Goal: Task Accomplishment & Management: Manage account settings

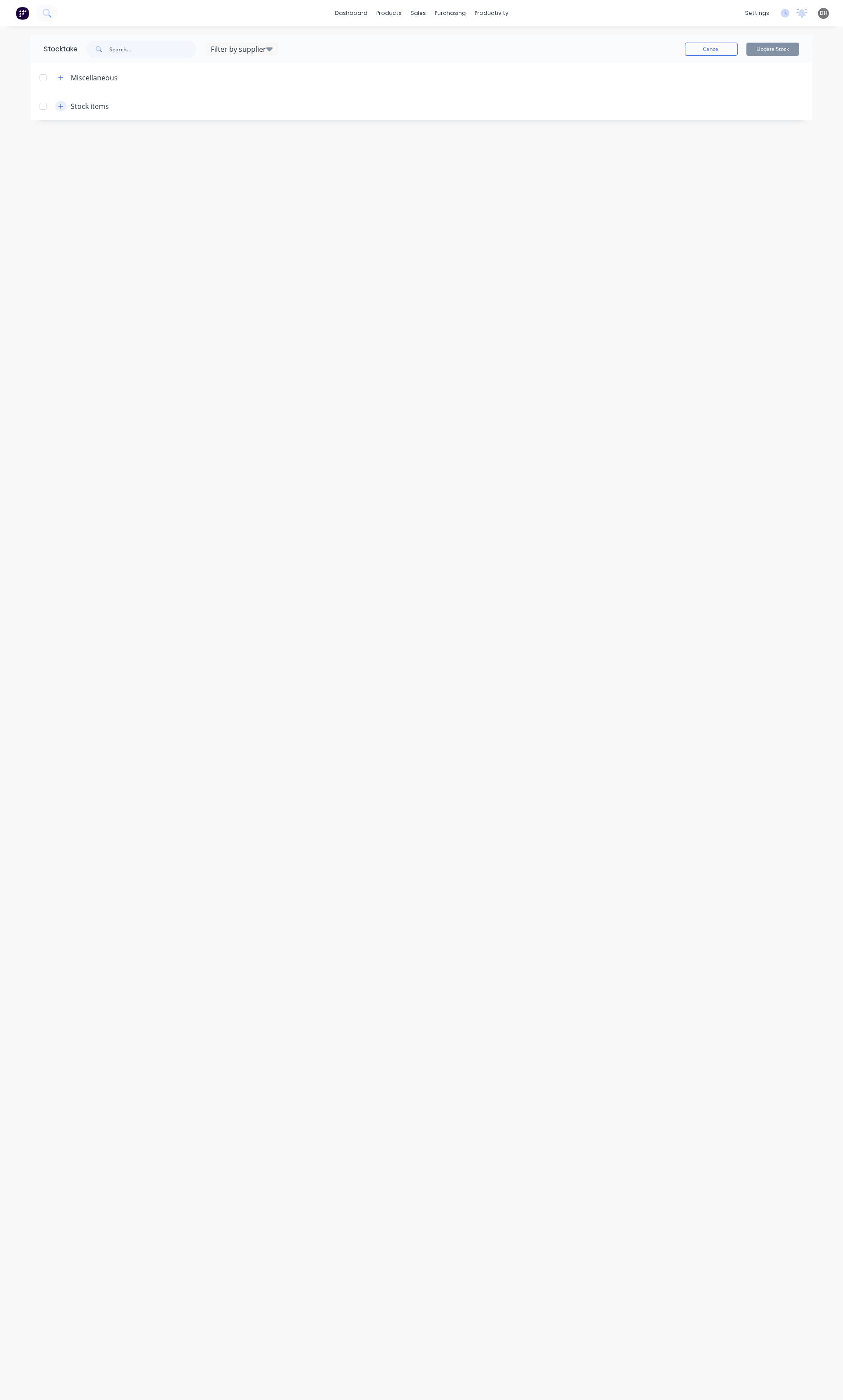
click at [58, 105] on icon "button" at bounding box center [61, 106] width 5 height 6
click at [74, 138] on icon "button" at bounding box center [77, 136] width 5 height 6
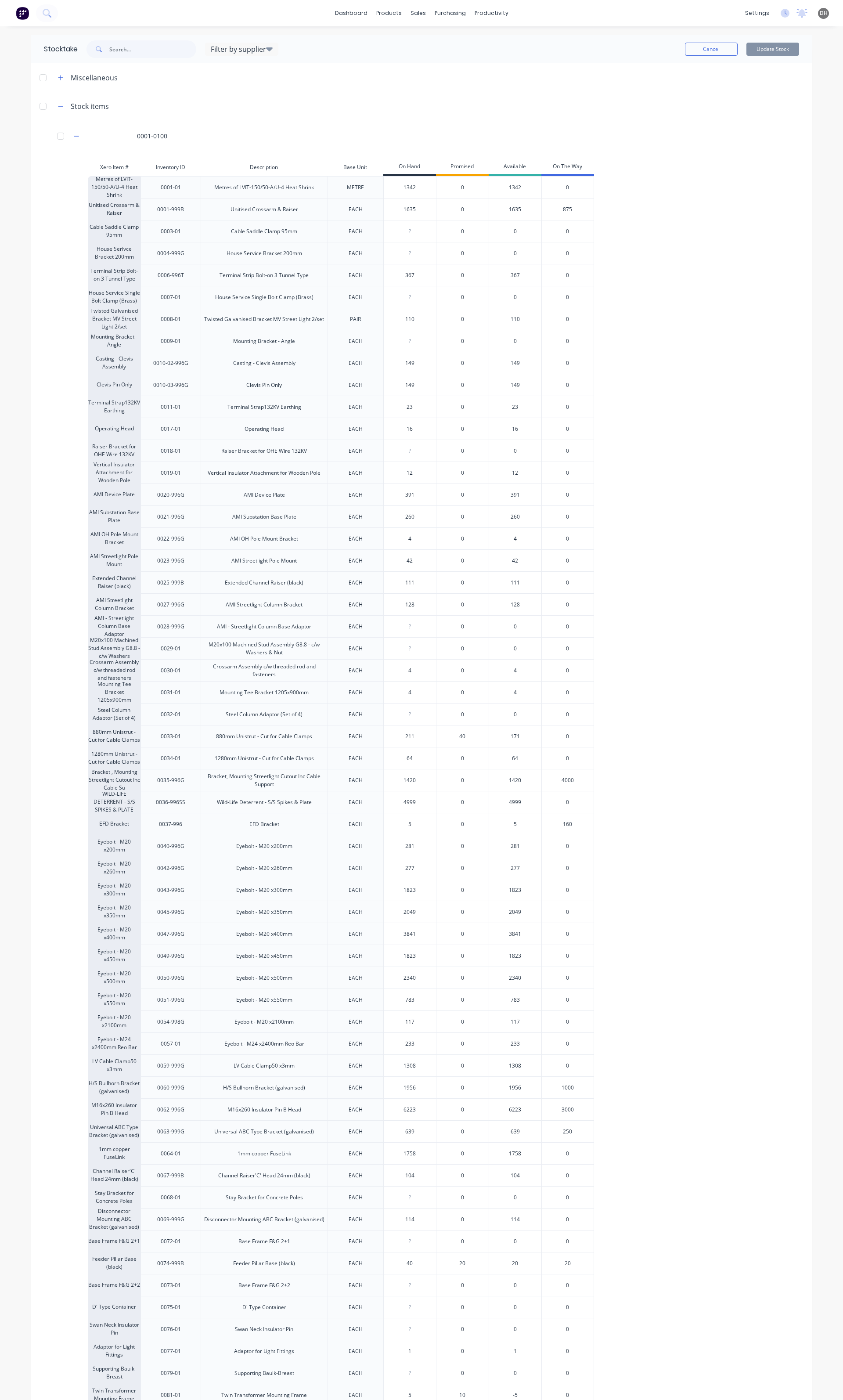
drag, startPoint x: 415, startPoint y: 190, endPoint x: 385, endPoint y: 190, distance: 30.0
click at [385, 190] on input "1342" at bounding box center [410, 188] width 52 height 8
type input "1200"
drag, startPoint x: 417, startPoint y: 782, endPoint x: 392, endPoint y: 782, distance: 25.0
click at [392, 782] on input "1420" at bounding box center [410, 780] width 52 height 8
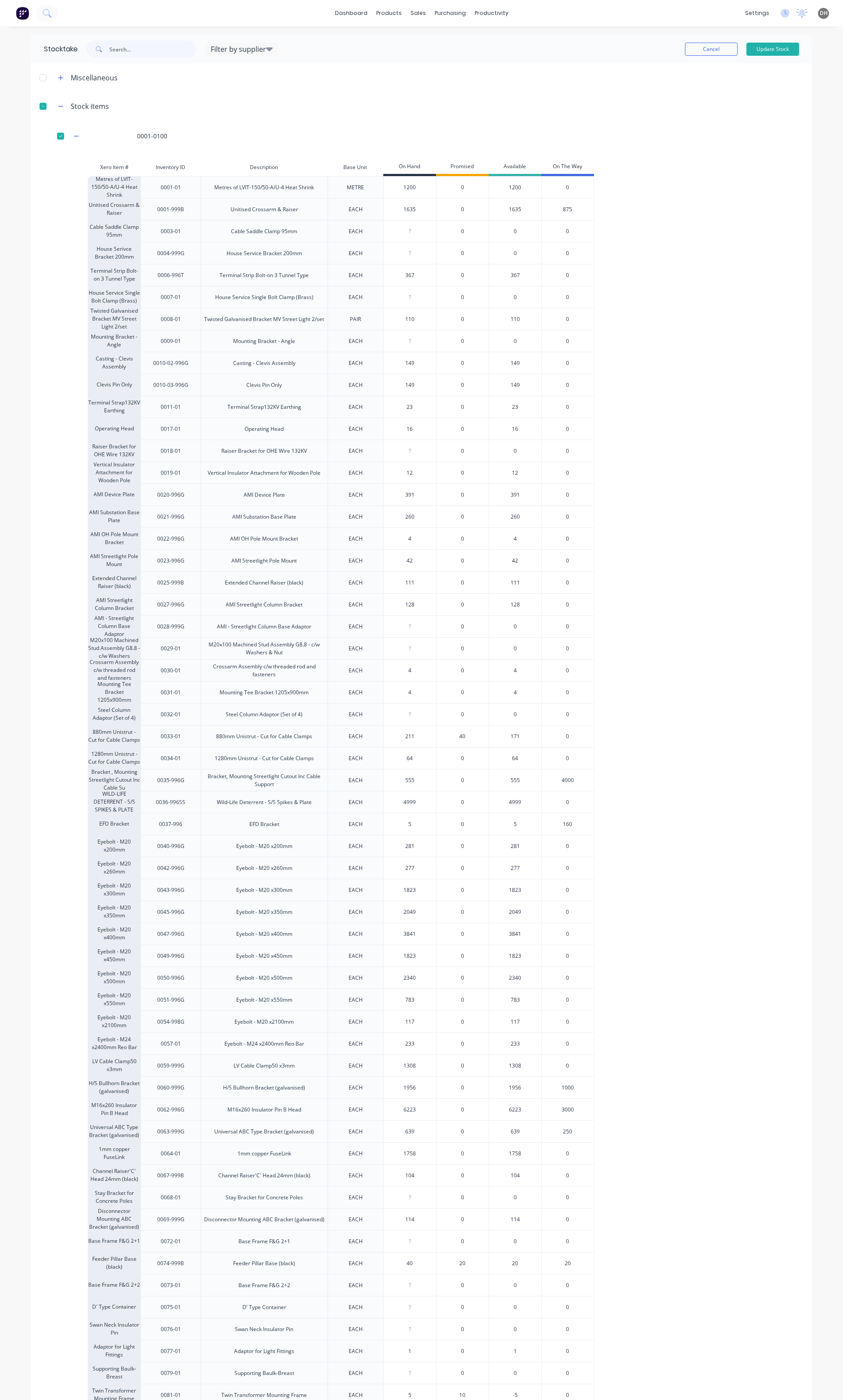
type input "555"
drag, startPoint x: 415, startPoint y: 1129, endPoint x: 395, endPoint y: 1131, distance: 20.1
click at [395, 1131] on input "639" at bounding box center [410, 1132] width 52 height 8
type input "659"
type input "1758"
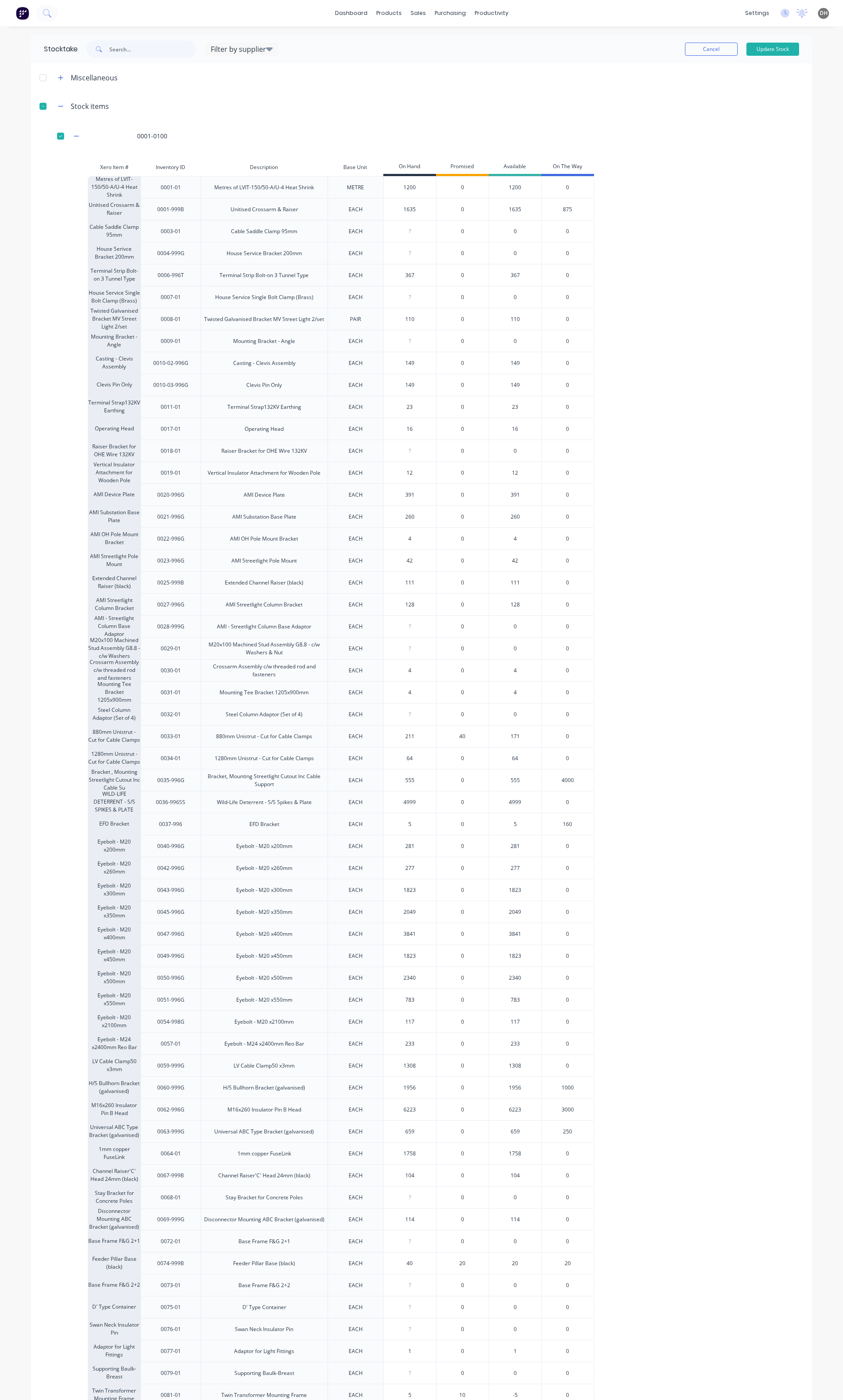
click at [418, 1153] on input "1758" at bounding box center [410, 1153] width 52 height 8
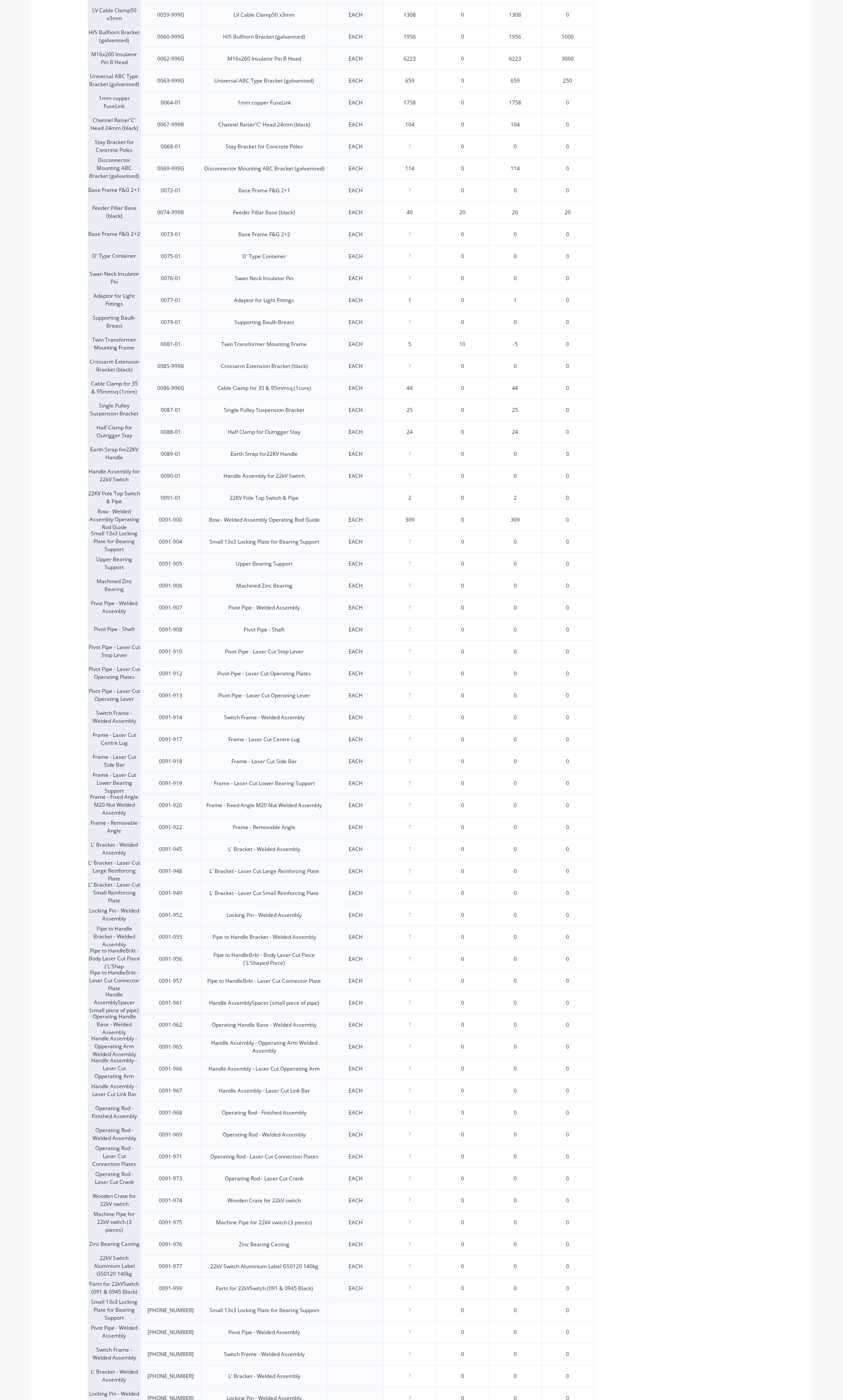
scroll to position [1054, 0]
drag, startPoint x: 417, startPoint y: 522, endPoint x: 379, endPoint y: 520, distance: 38.1
click at [384, 520] on div "309" at bounding box center [410, 517] width 52 height 22
drag, startPoint x: 420, startPoint y: 514, endPoint x: 385, endPoint y: 514, distance: 35.0
click at [385, 514] on input "309" at bounding box center [410, 517] width 52 height 8
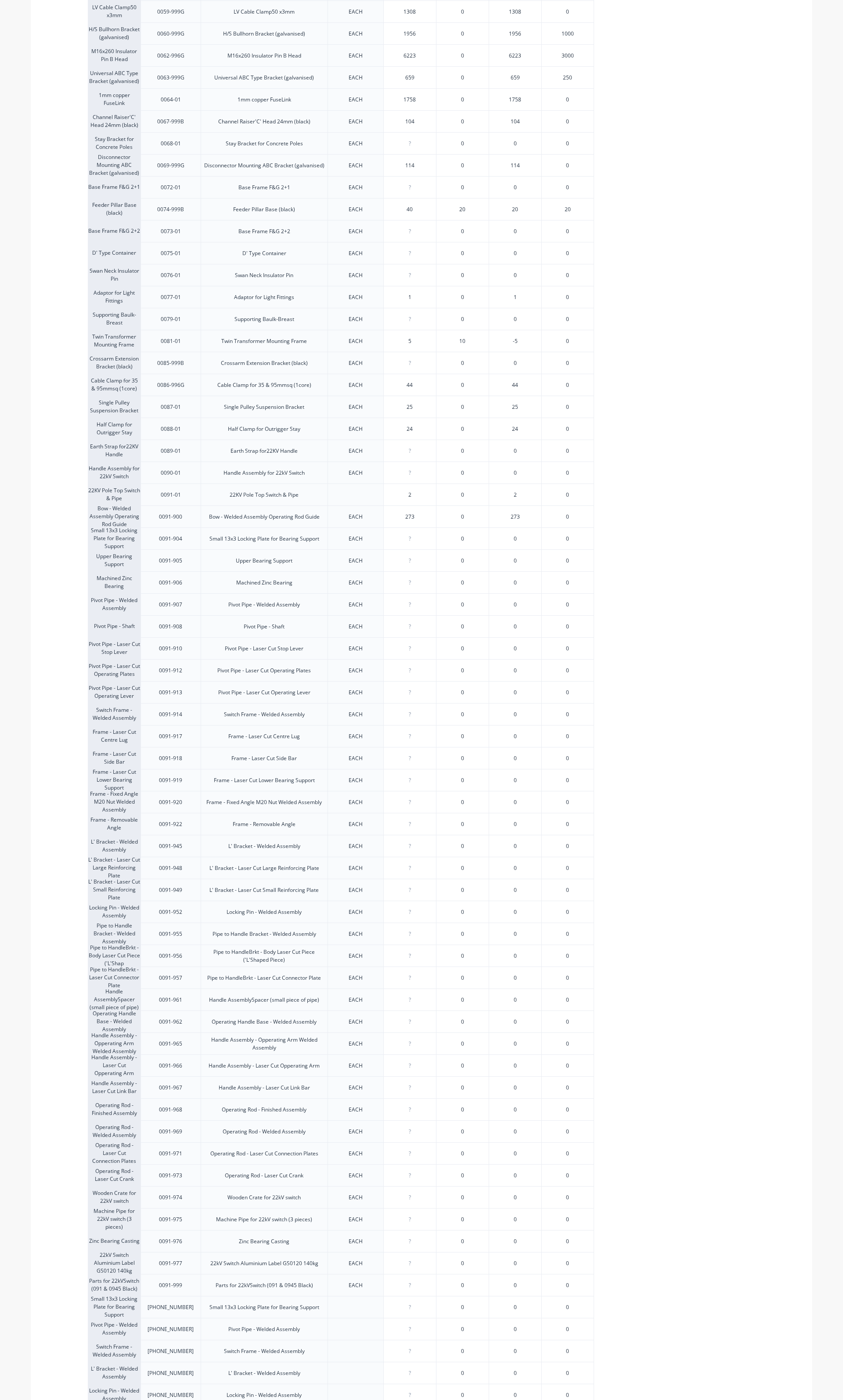
type input "273"
type input "0"
click at [411, 535] on input "0" at bounding box center [410, 539] width 52 height 8
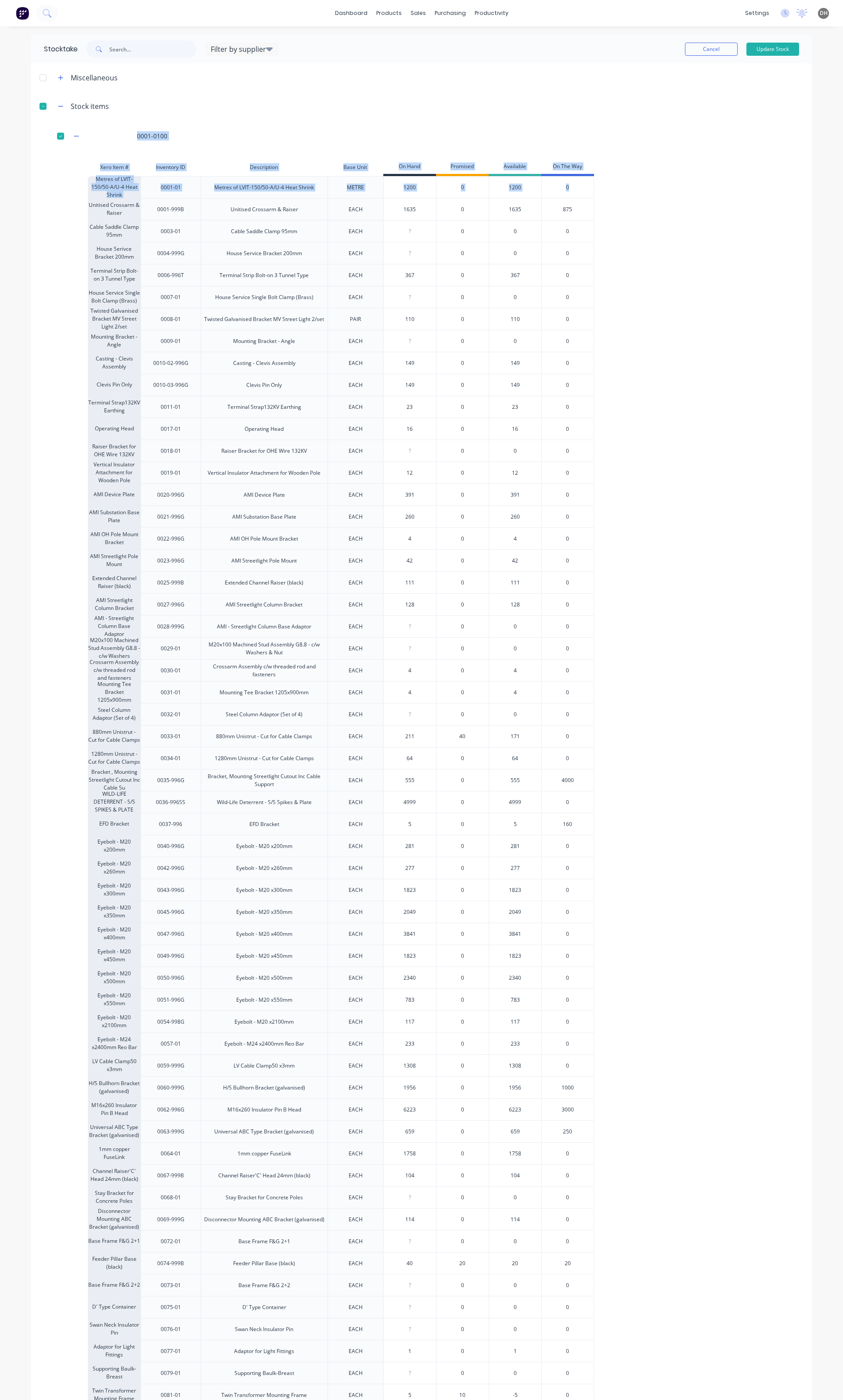
drag, startPoint x: 829, startPoint y: 102, endPoint x: 842, endPoint y: 179, distance: 78.1
click at [842, 179] on div "dashboard products sales purchasing productivity dashboard products Product Cat…" at bounding box center [421, 700] width 843 height 1400
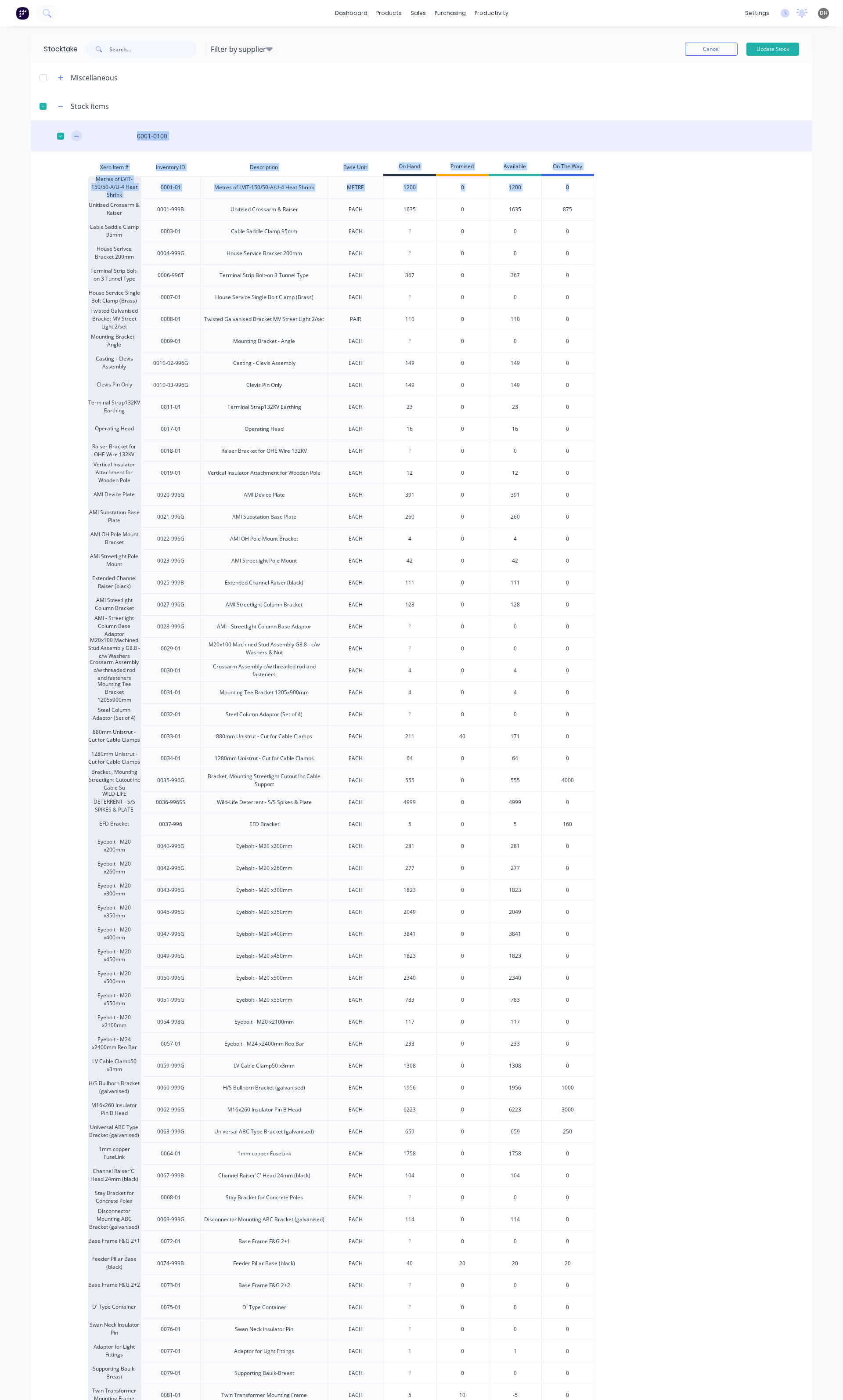
click at [74, 135] on button "button" at bounding box center [77, 136] width 11 height 11
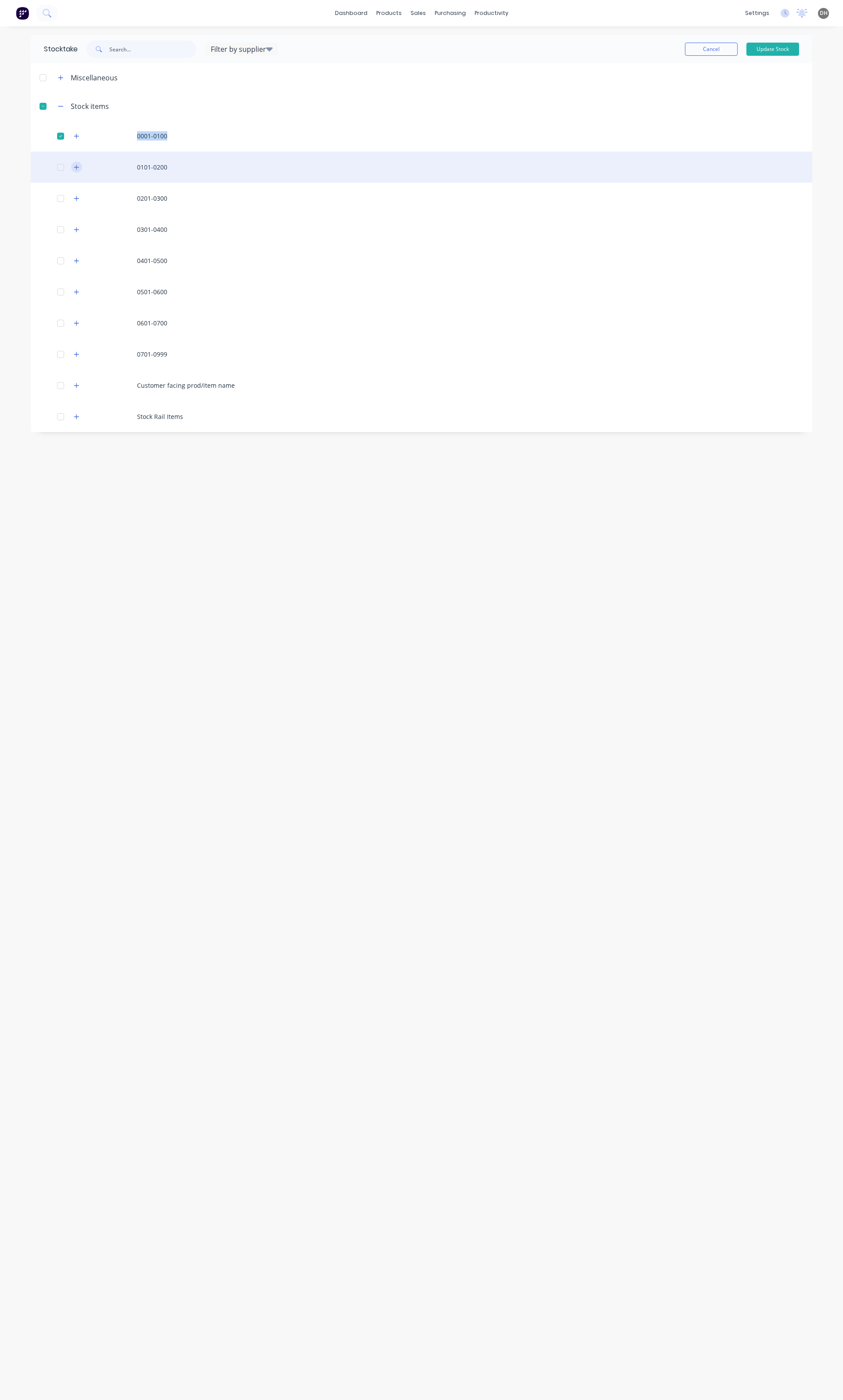
click at [78, 164] on button "button" at bounding box center [77, 167] width 11 height 11
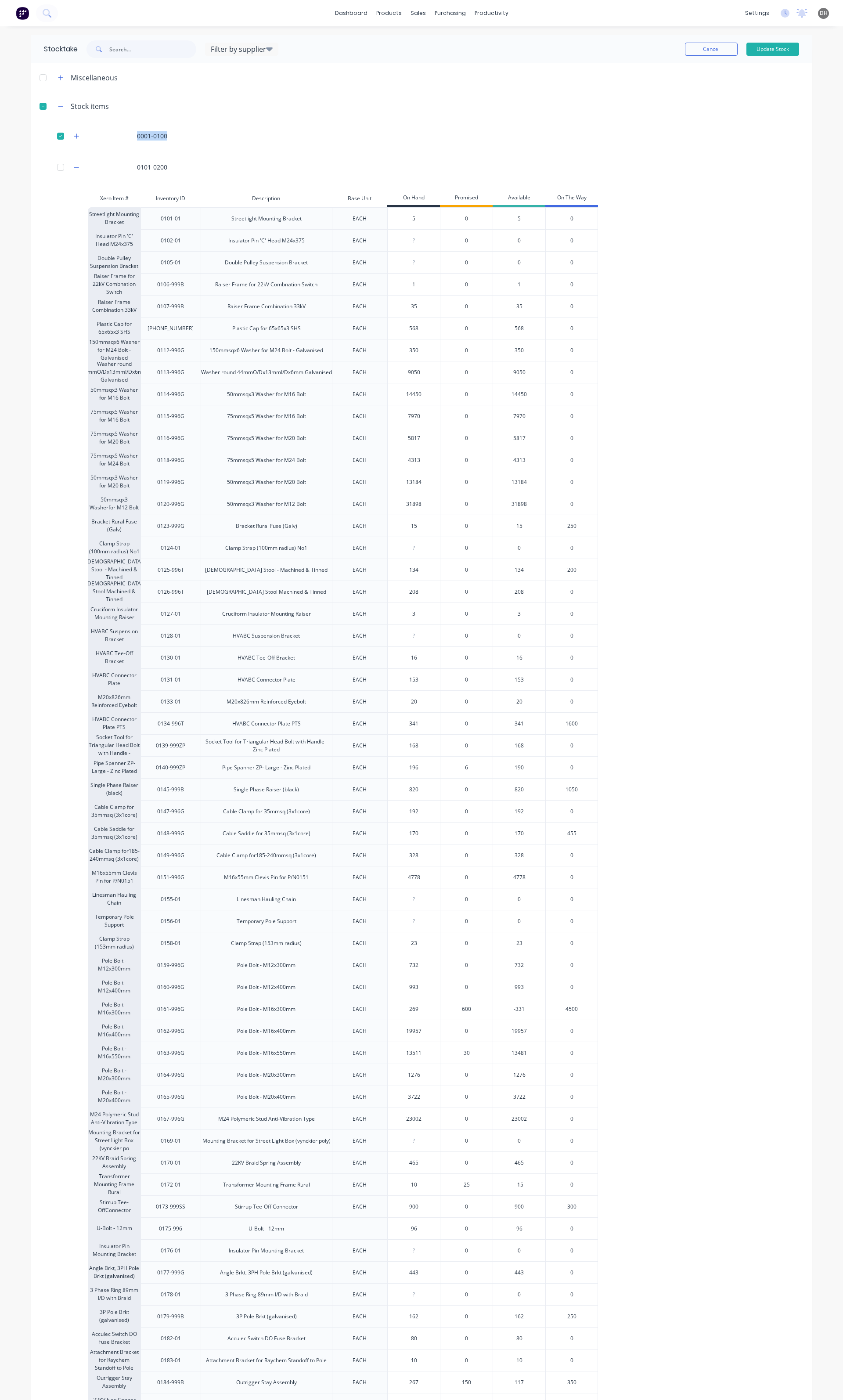
click at [413, 612] on input "3" at bounding box center [414, 614] width 52 height 8
type input "33"
type input "0"
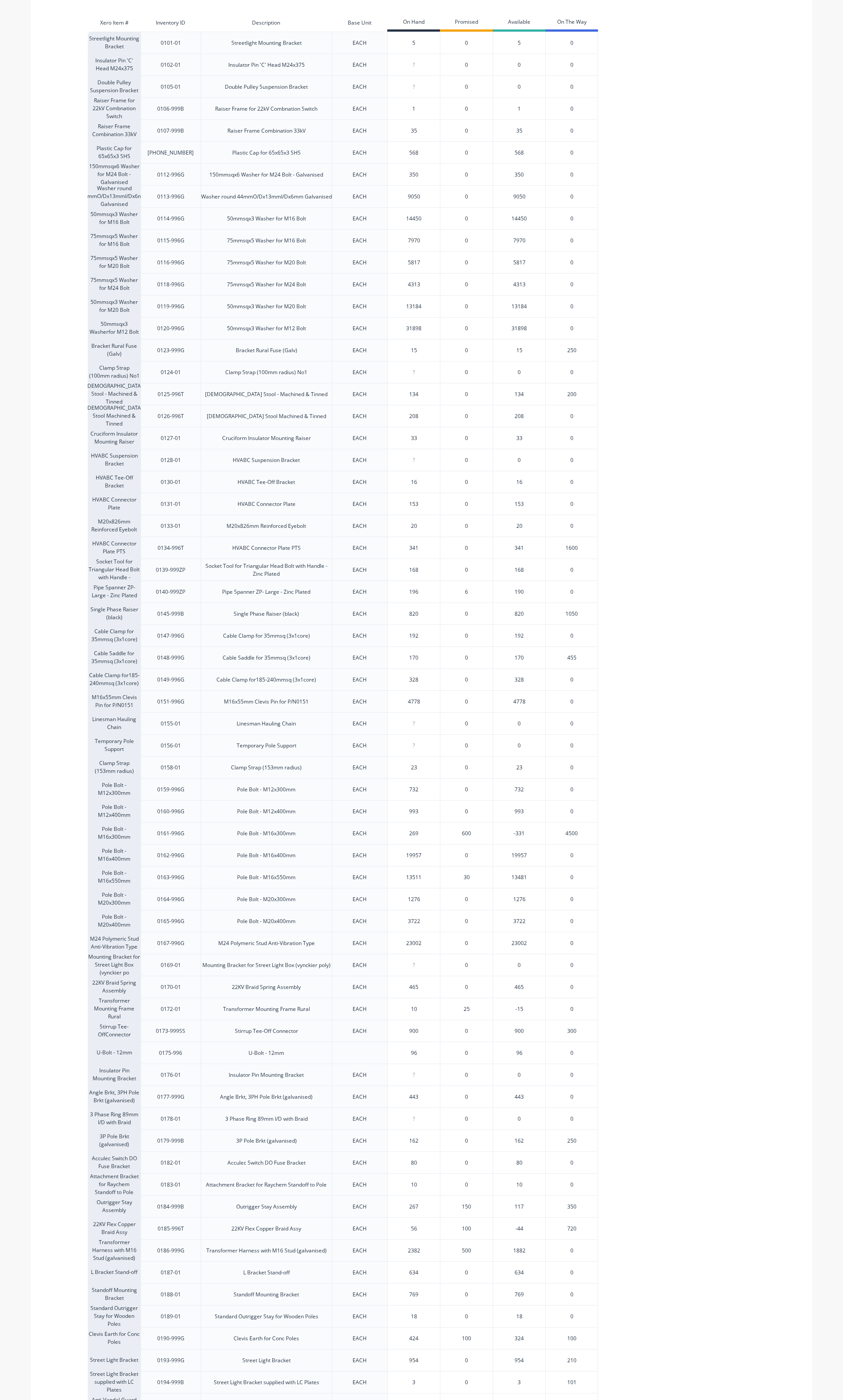
scroll to position [234, 0]
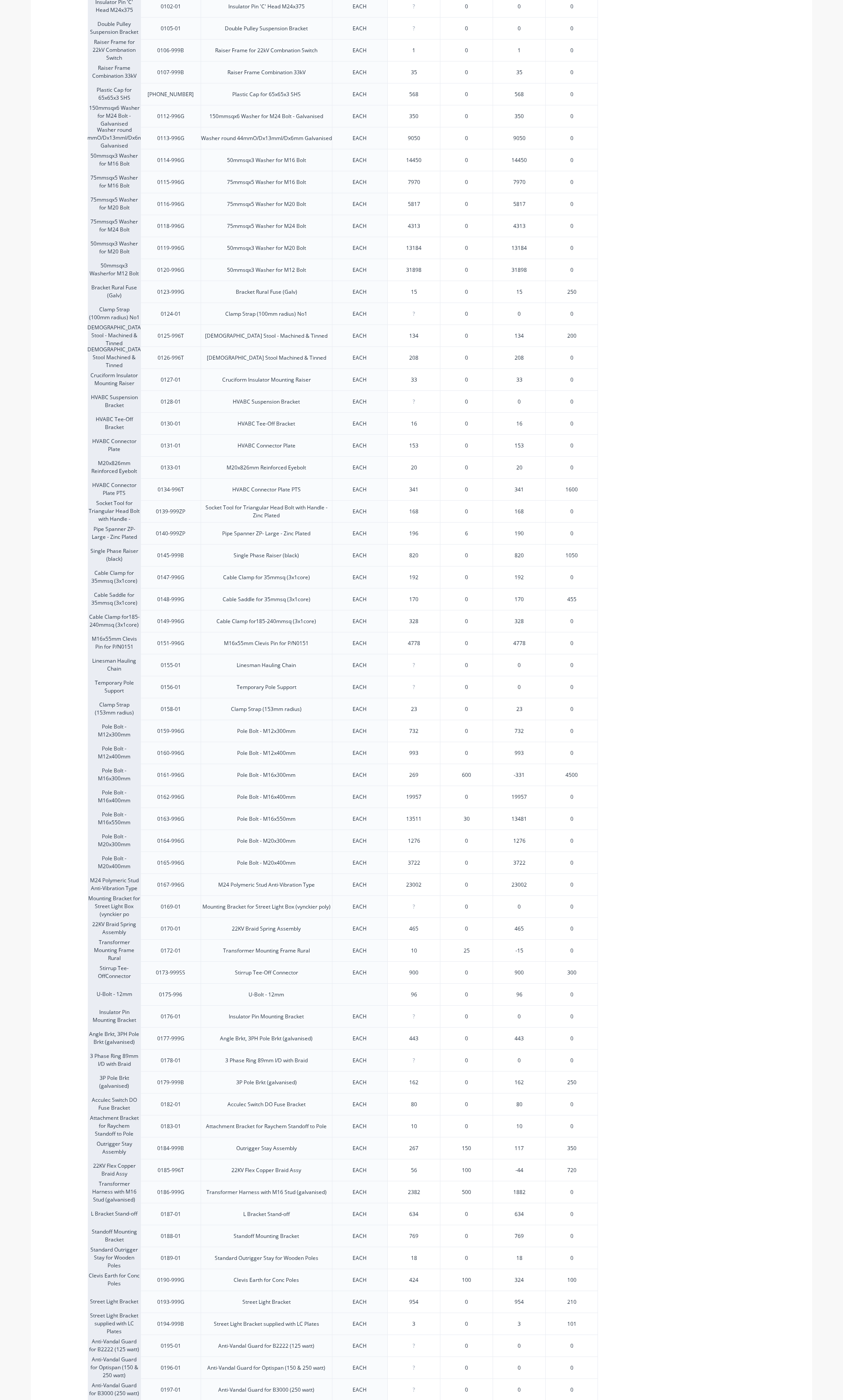
click at [417, 1174] on div "56" at bounding box center [414, 1170] width 52 height 22
type input "5"
type input "16"
type input "2382"
click at [422, 1190] on input "2382" at bounding box center [414, 1192] width 52 height 8
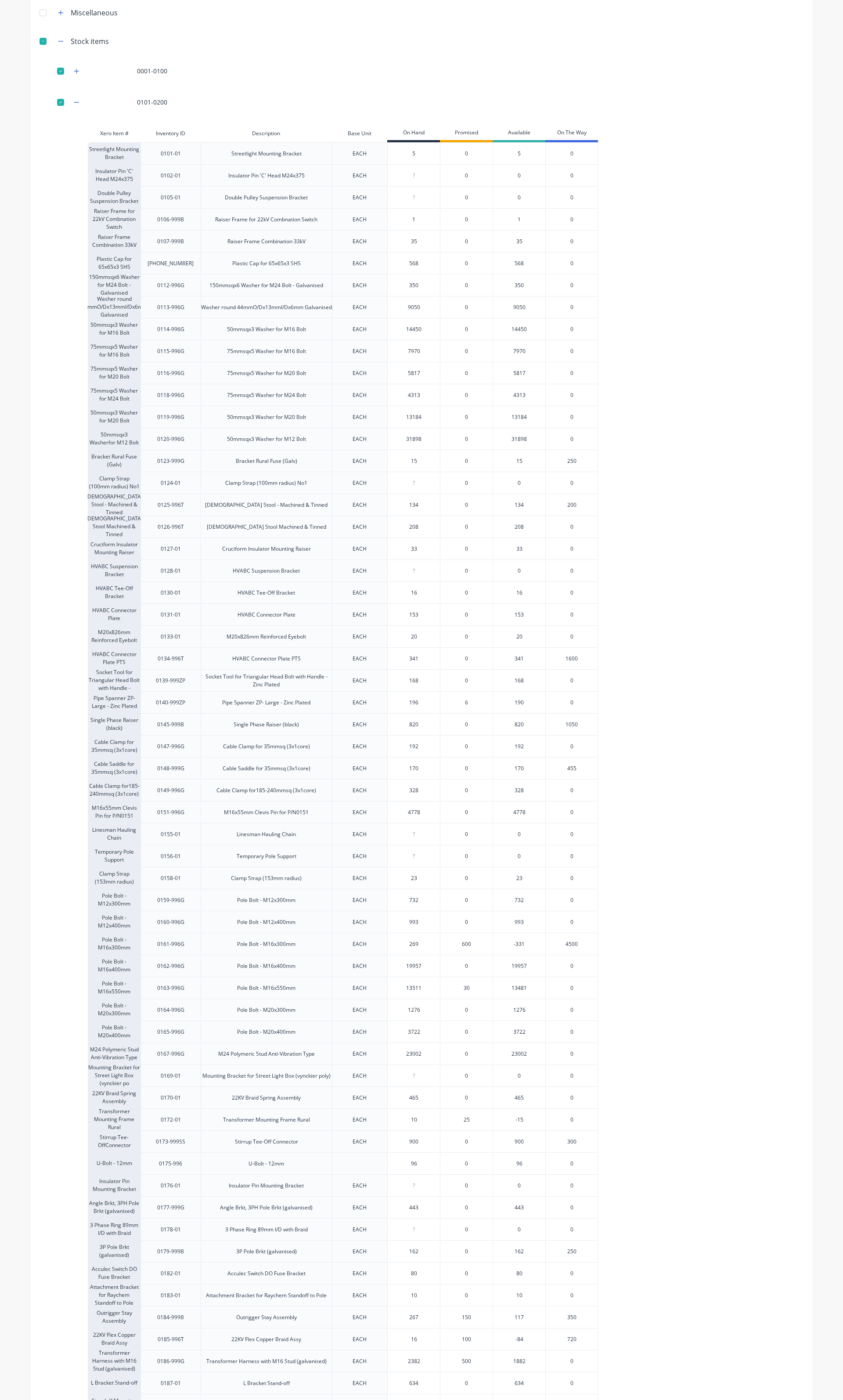
scroll to position [0, 0]
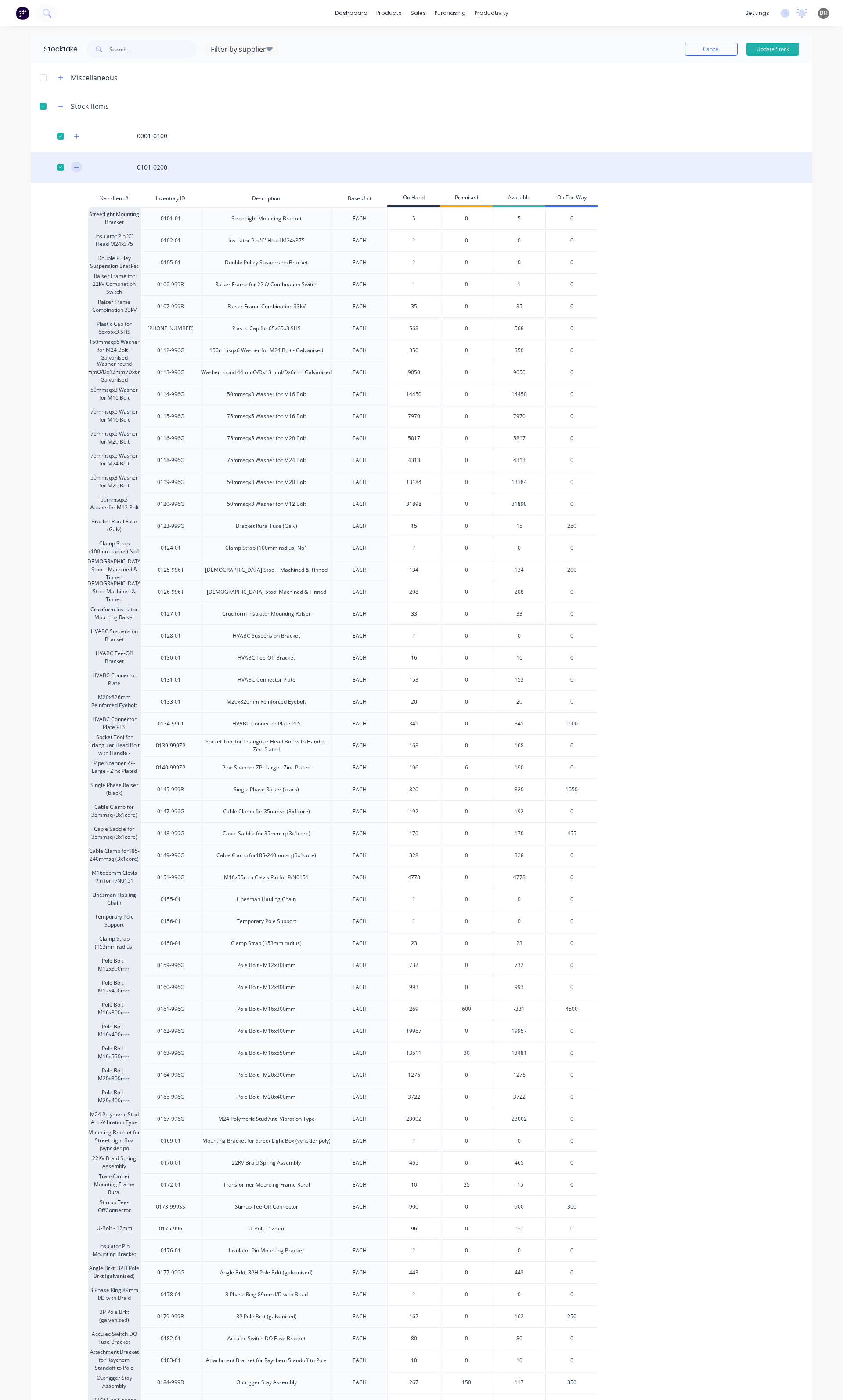
click at [74, 162] on button "button" at bounding box center [77, 167] width 11 height 11
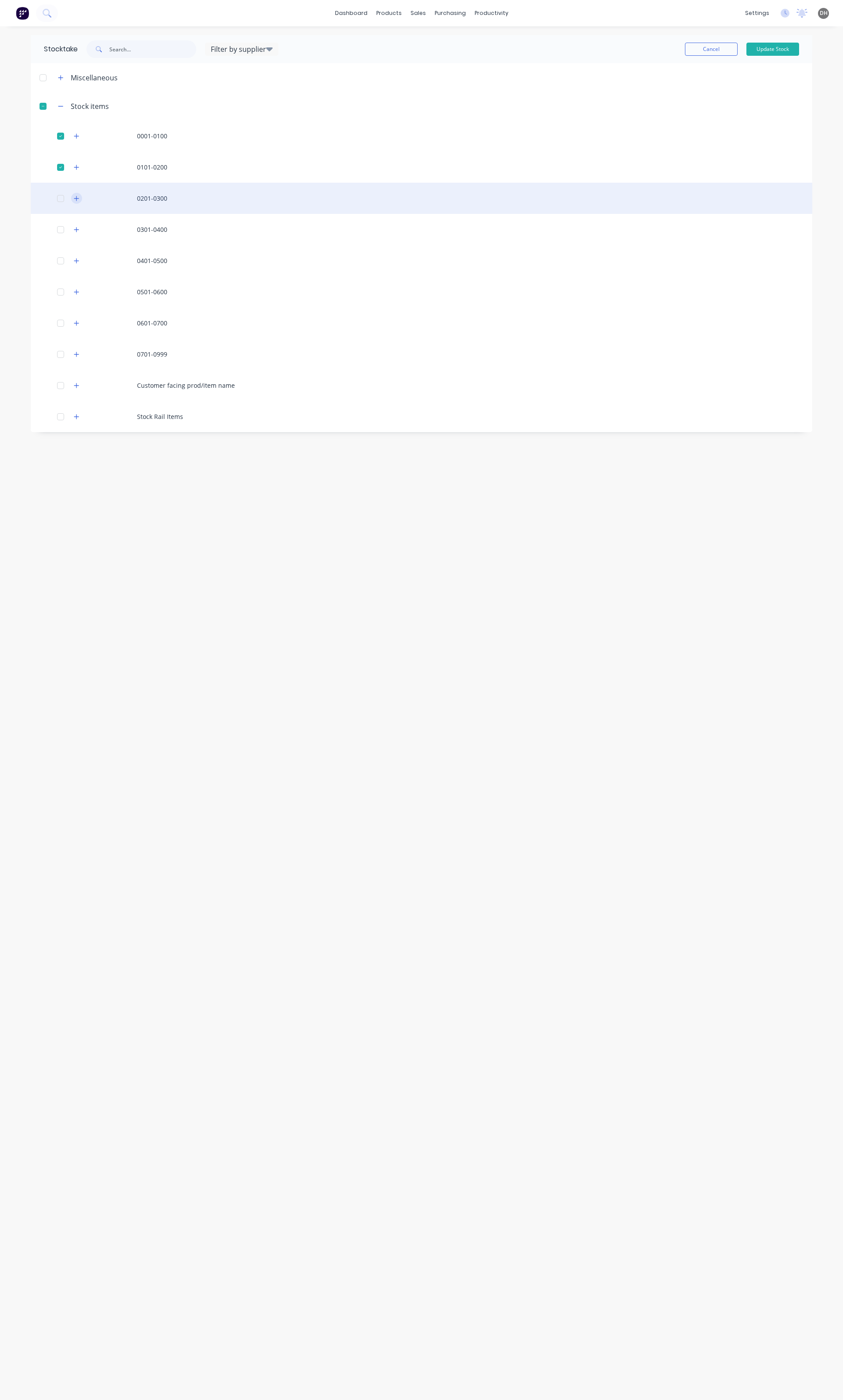
click at [77, 196] on icon "button" at bounding box center [77, 198] width 5 height 5
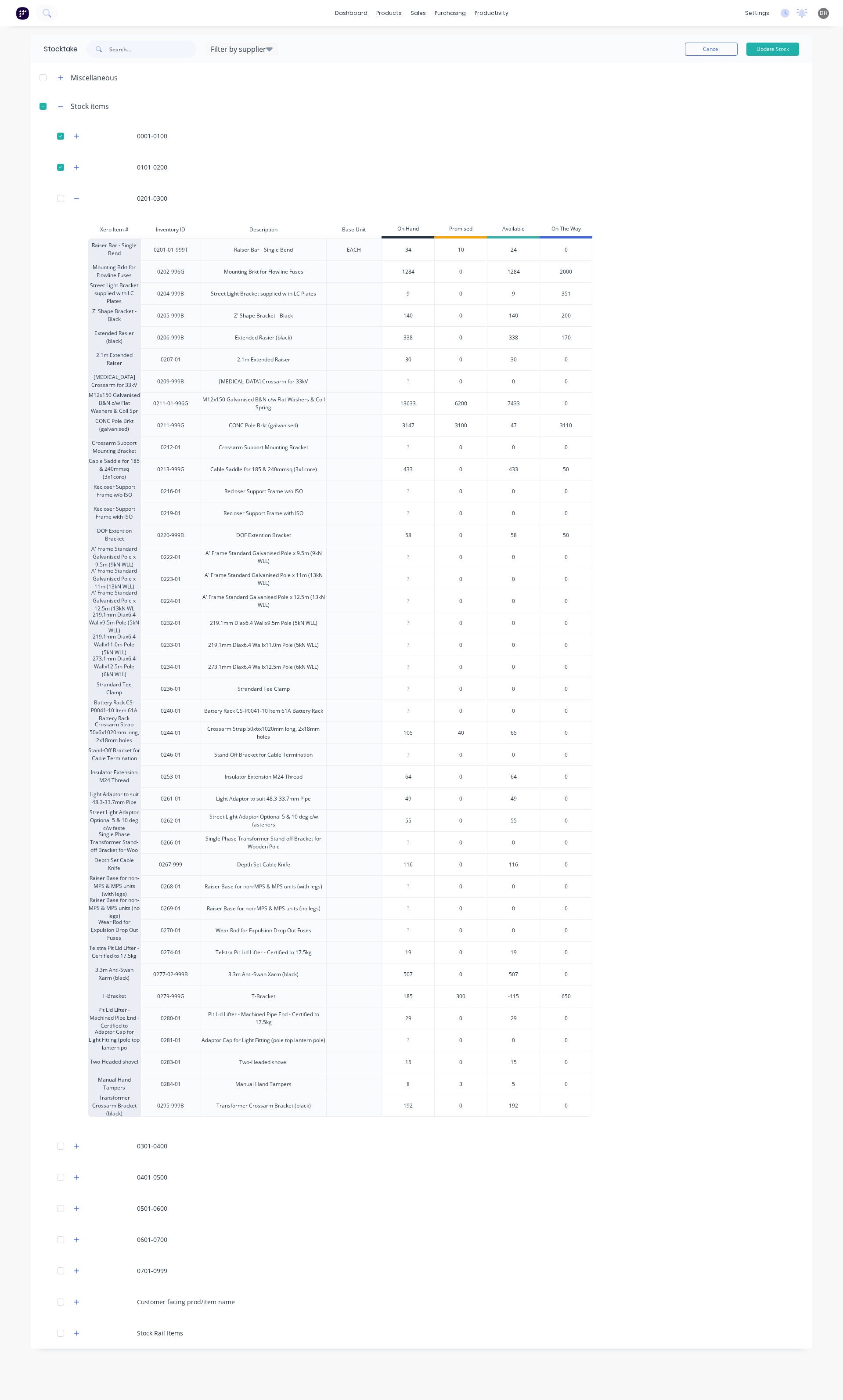
type input "9"
click at [420, 293] on input "9" at bounding box center [408, 293] width 52 height 8
type input "4"
click at [420, 315] on input "140" at bounding box center [408, 316] width 52 height 8
type input "137"
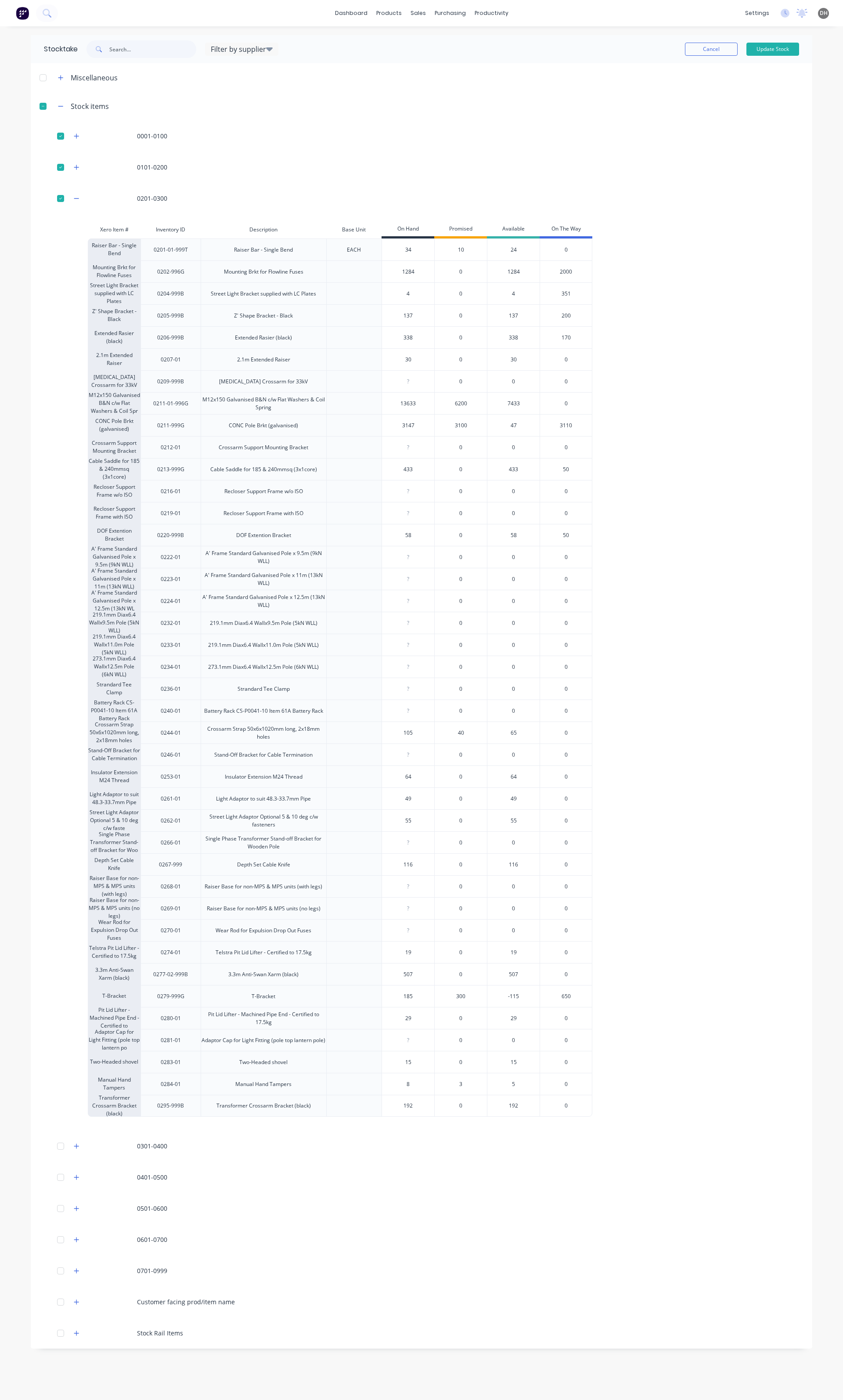
drag, startPoint x: 412, startPoint y: 817, endPoint x: 404, endPoint y: 817, distance: 8.0
click at [404, 817] on input "55" at bounding box center [408, 821] width 52 height 8
type input "90"
type input "0"
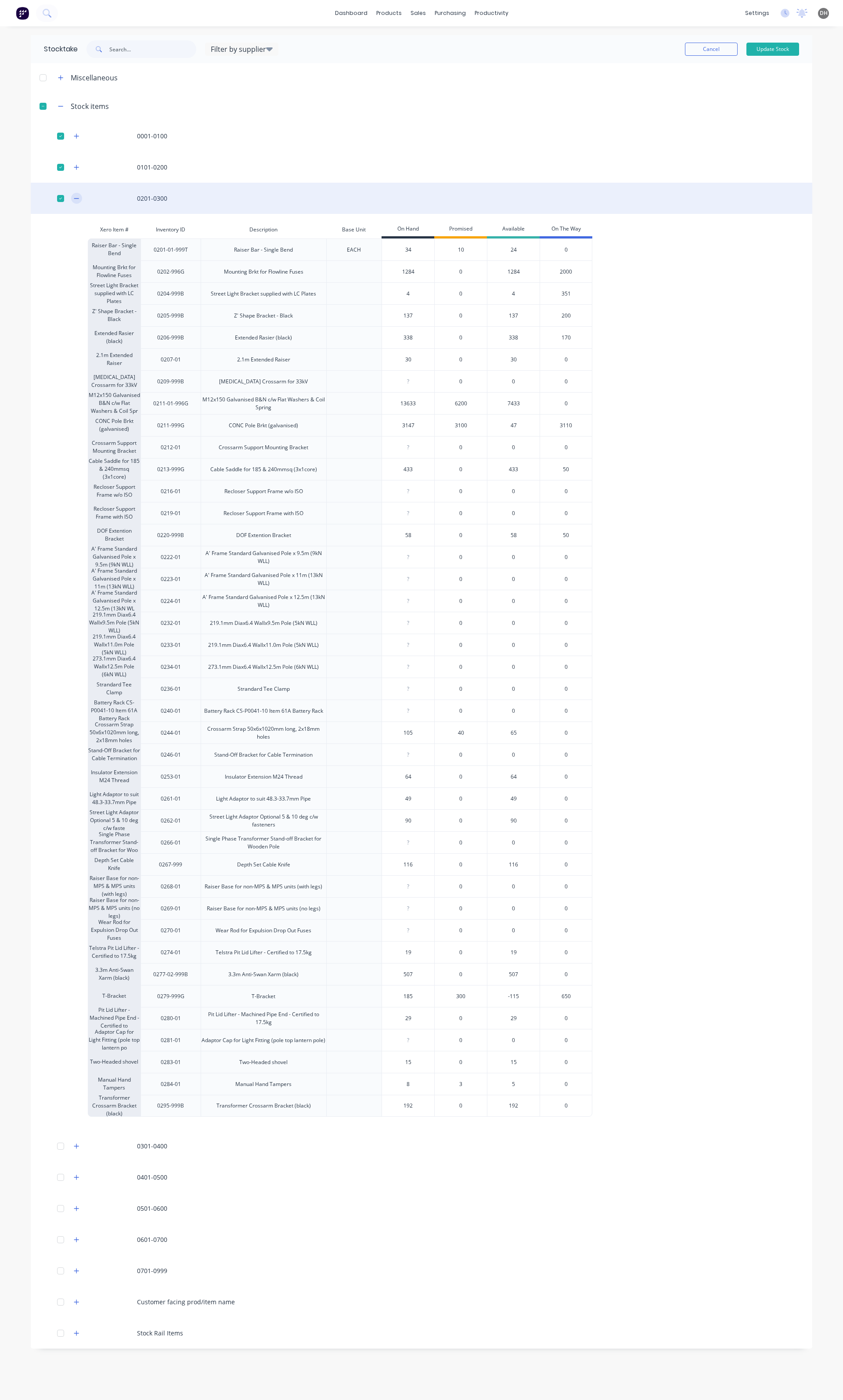
click at [74, 196] on icon "button" at bounding box center [77, 198] width 5 height 6
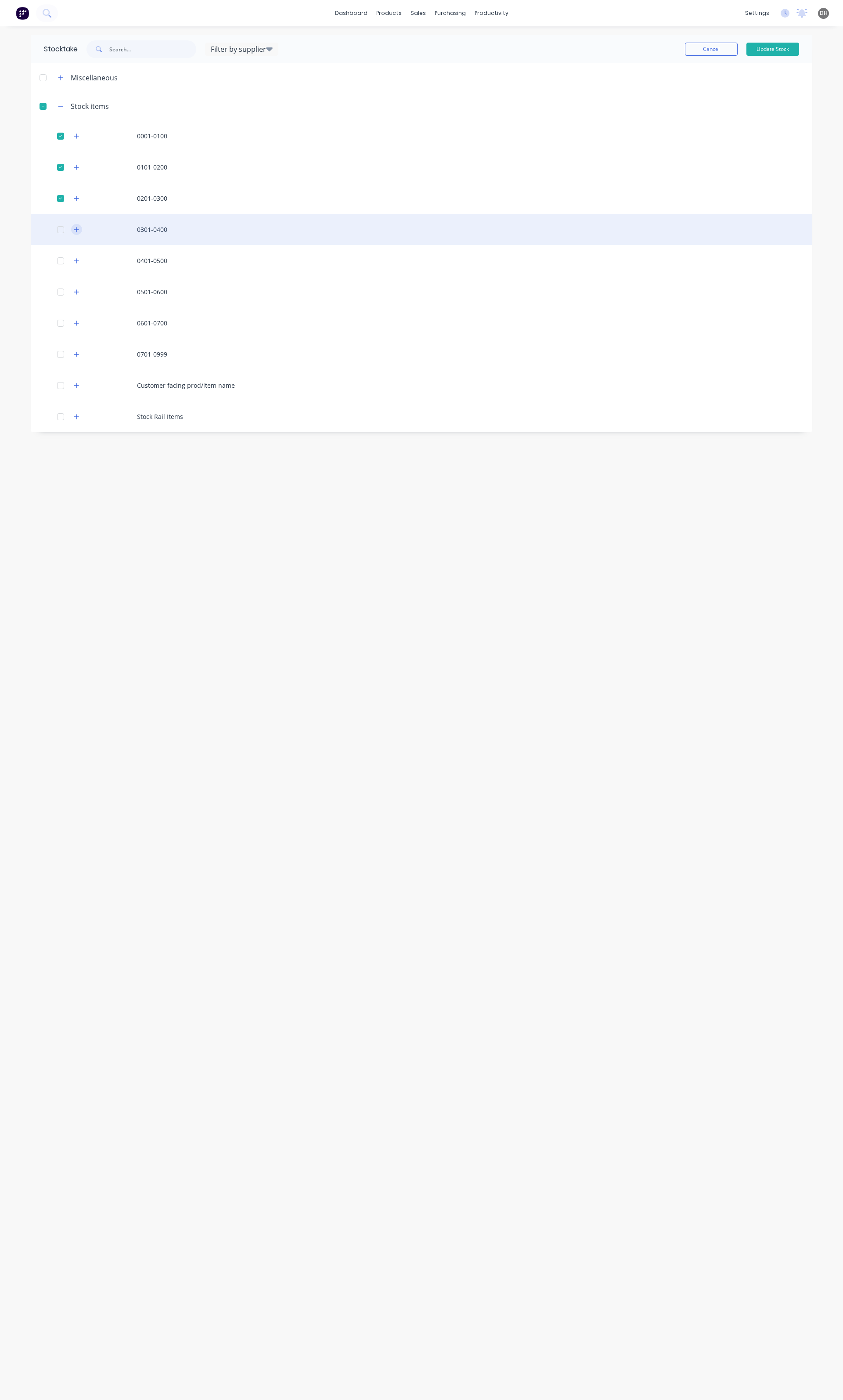
click at [78, 229] on icon "button" at bounding box center [77, 229] width 5 height 5
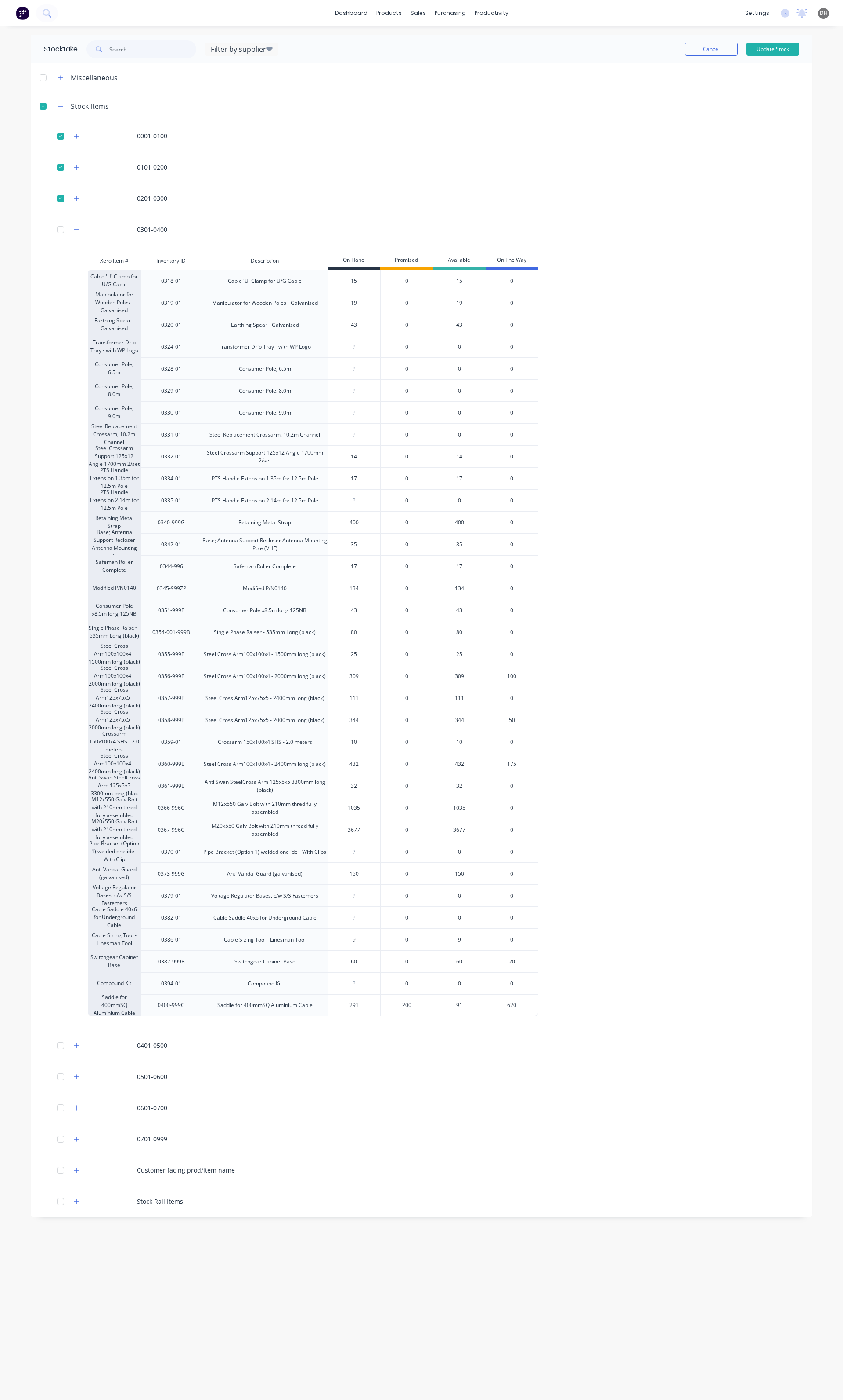
click at [364, 698] on input "111" at bounding box center [354, 698] width 52 height 8
type input "109"
click at [366, 714] on div "344" at bounding box center [354, 720] width 52 height 22
type input "344"
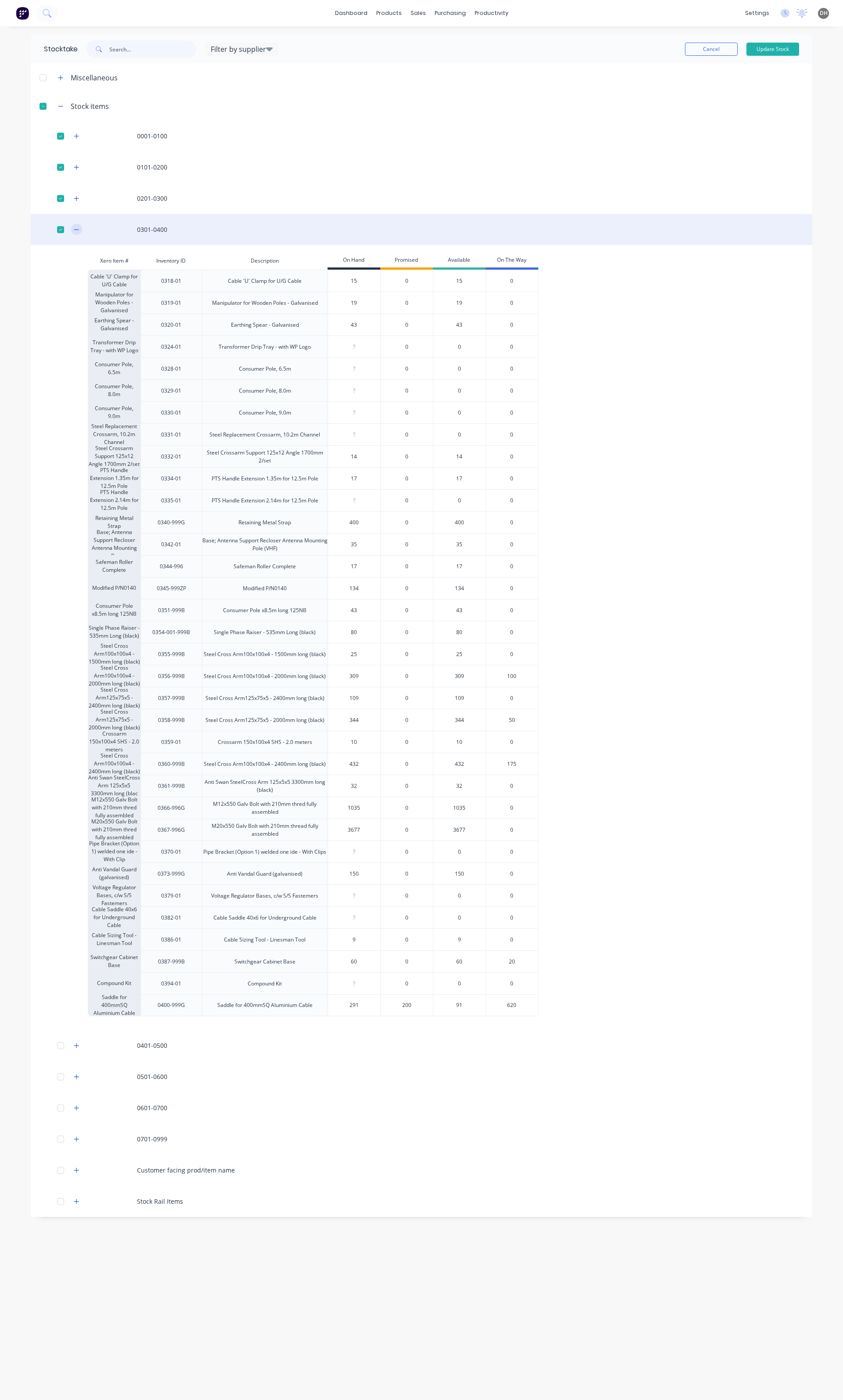
click at [76, 228] on icon "button" at bounding box center [77, 229] width 5 height 6
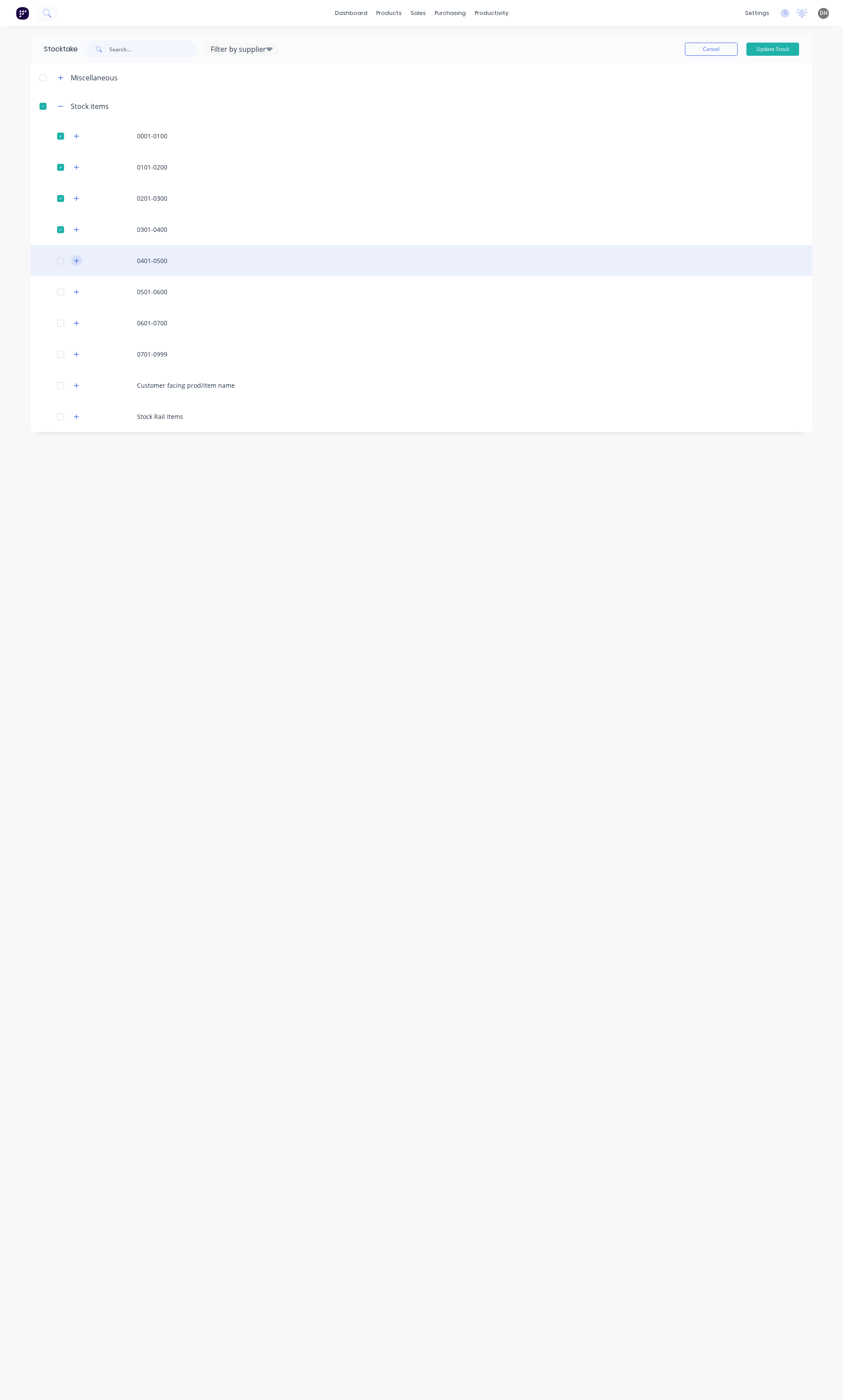
click at [76, 261] on icon "button" at bounding box center [77, 260] width 5 height 6
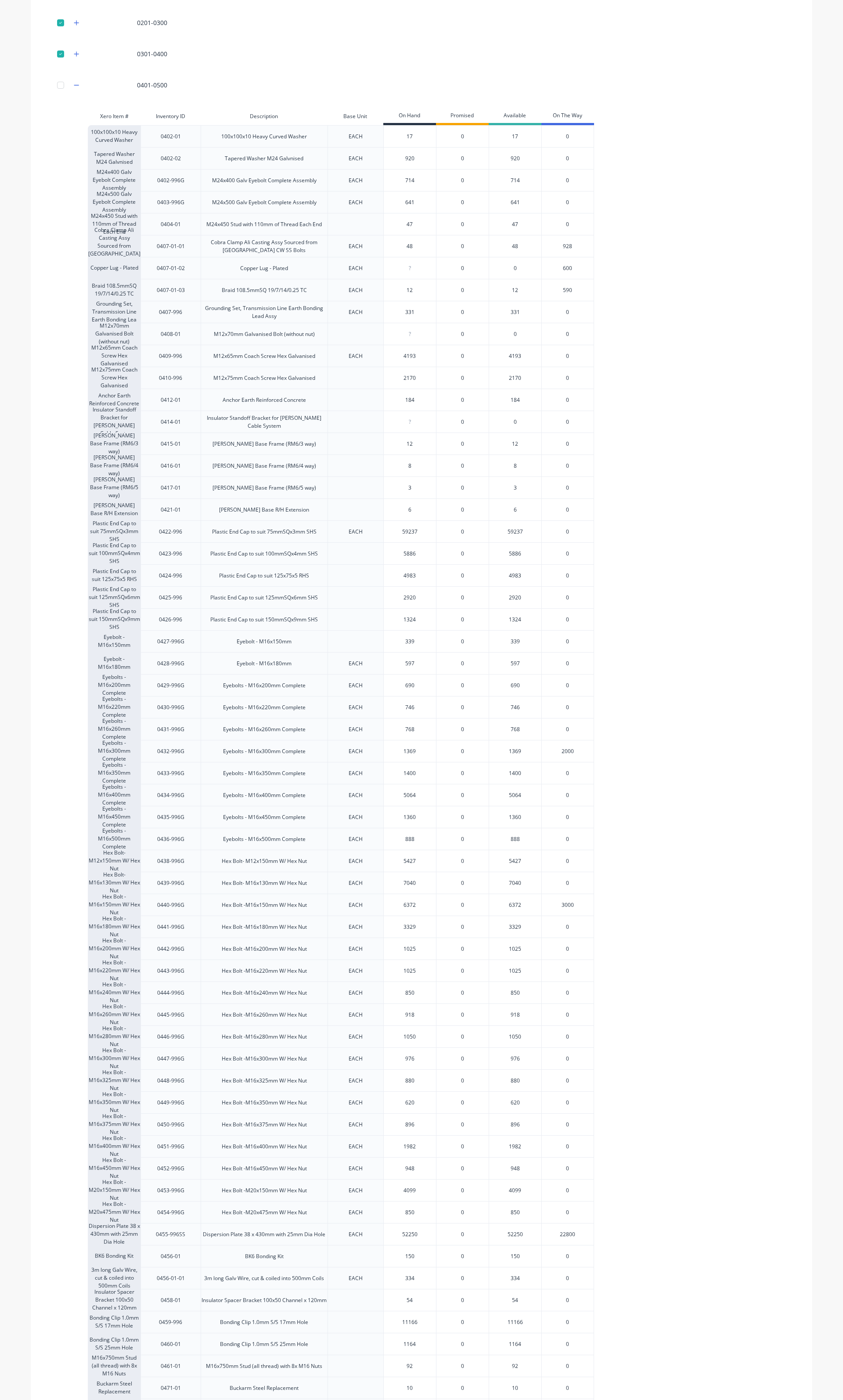
scroll to position [585, 0]
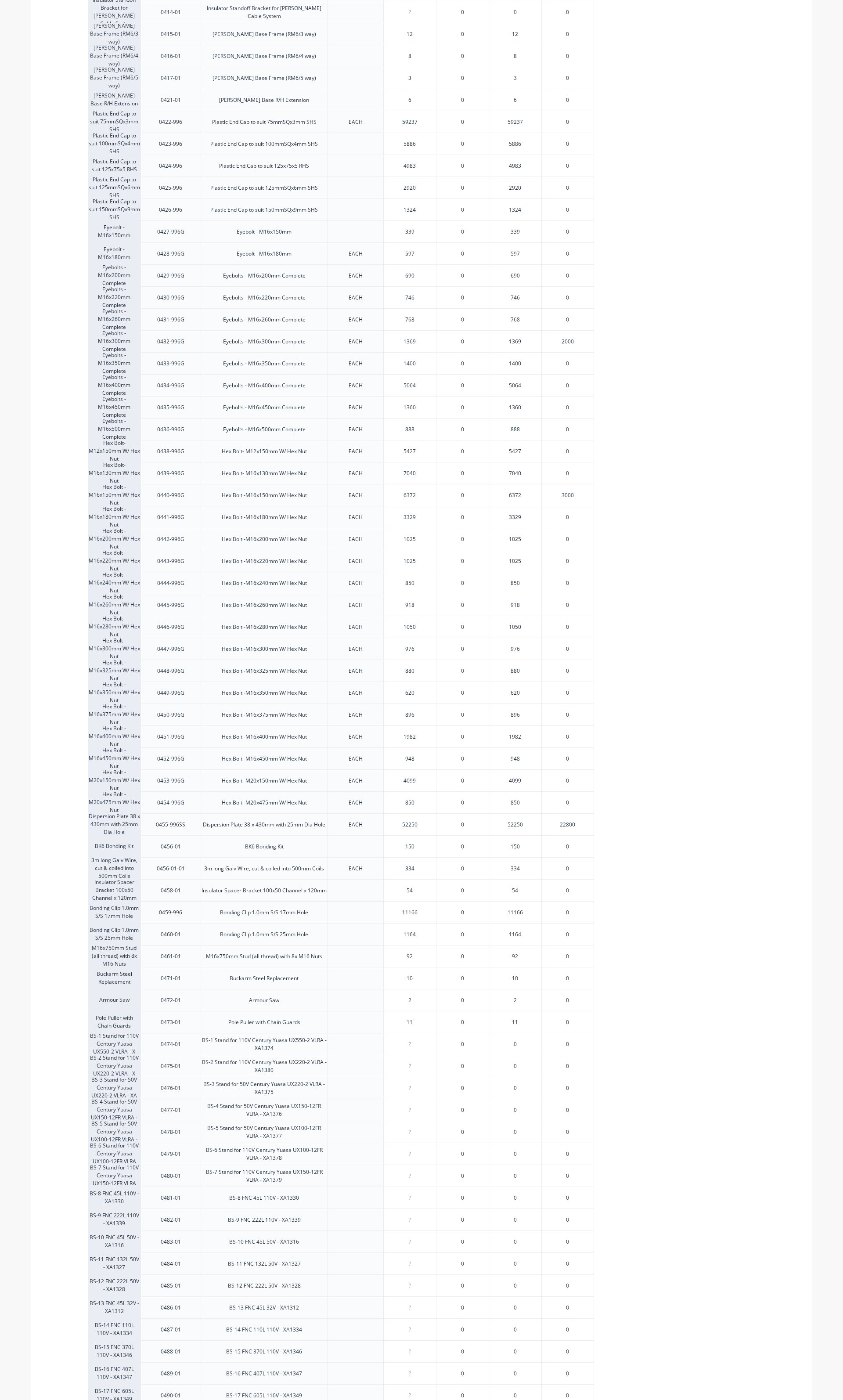
click at [415, 874] on div "334" at bounding box center [410, 868] width 52 height 22
type input "3"
type input "184"
type input "54"
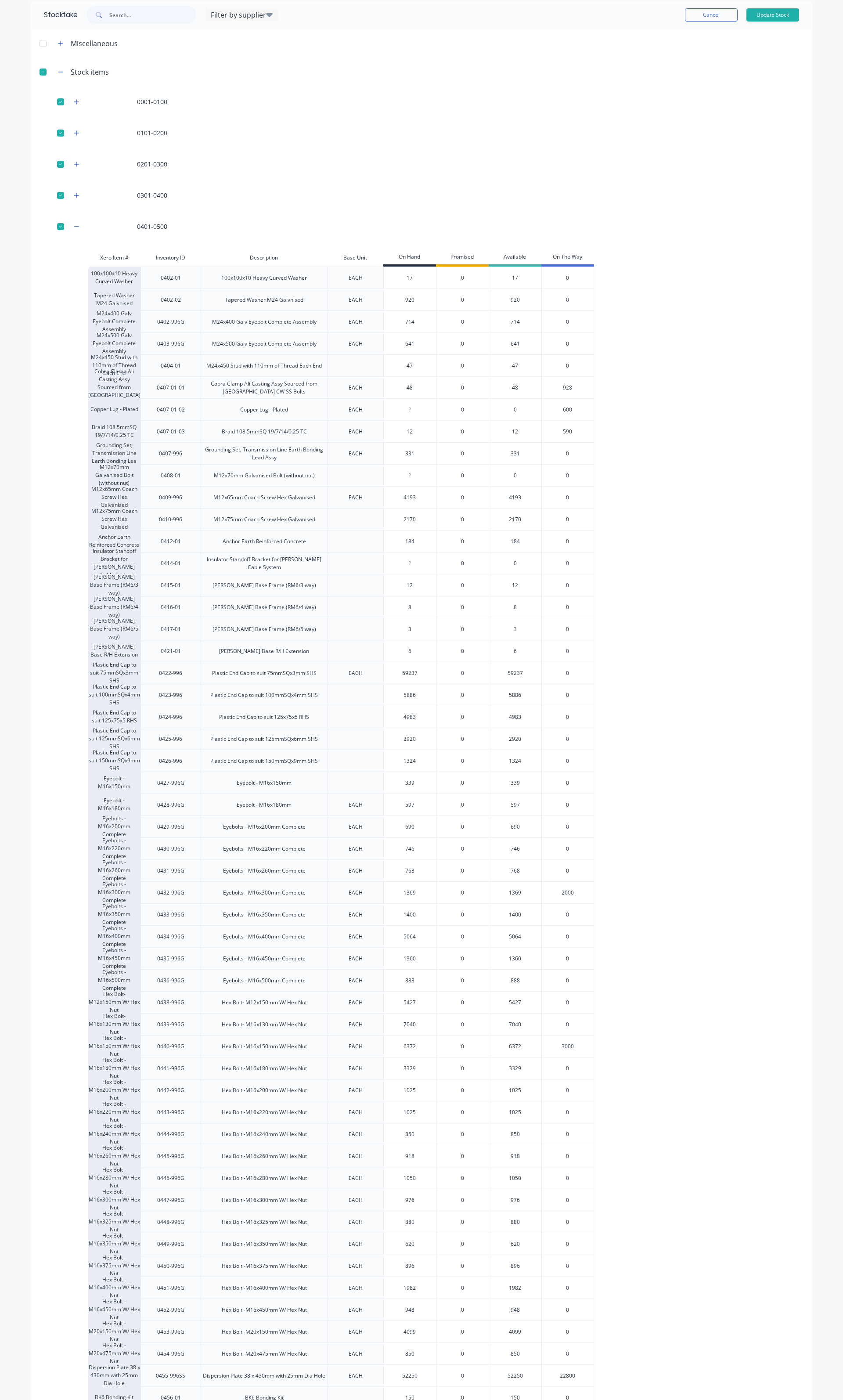
scroll to position [0, 0]
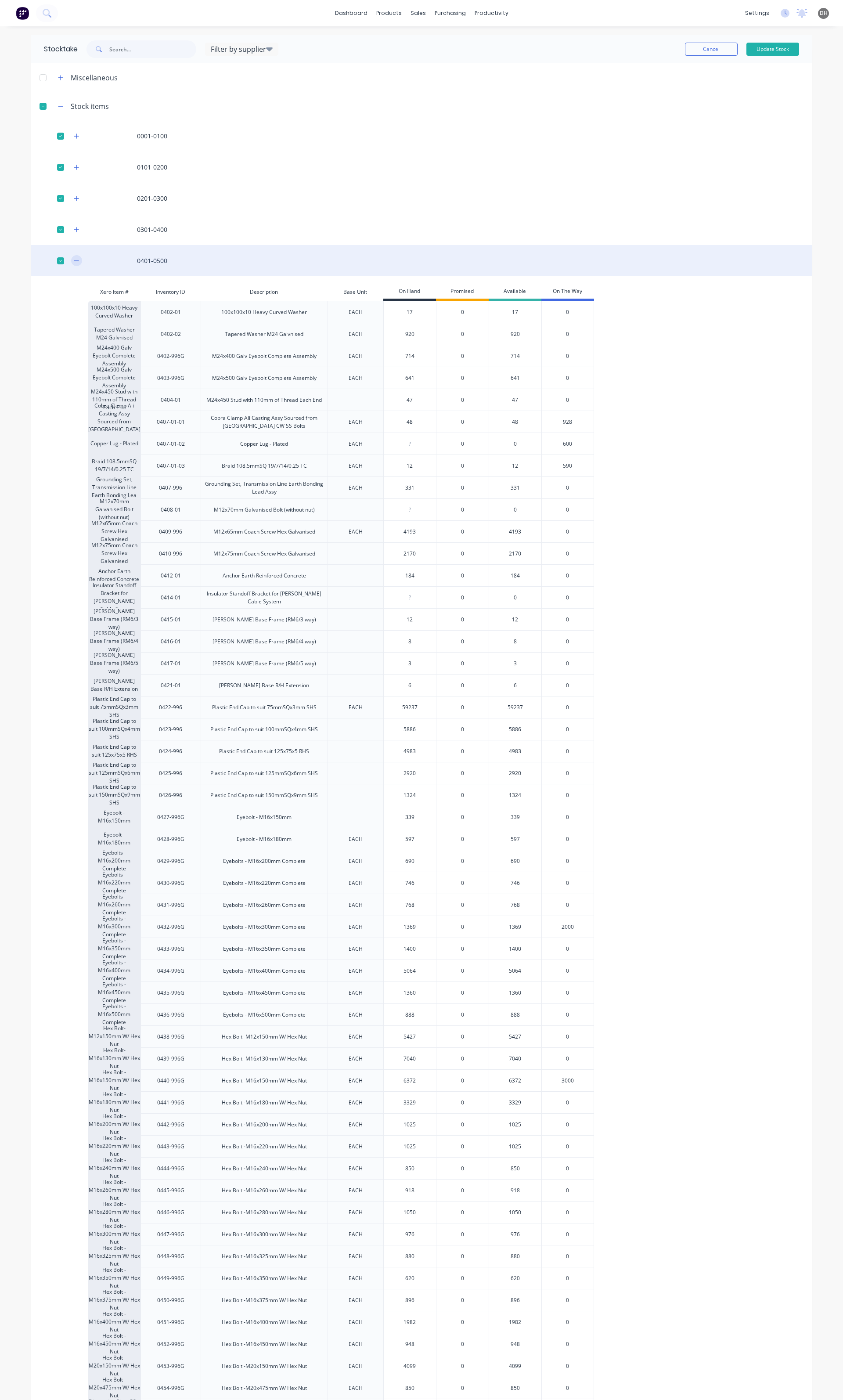
click at [76, 257] on button "button" at bounding box center [77, 260] width 11 height 11
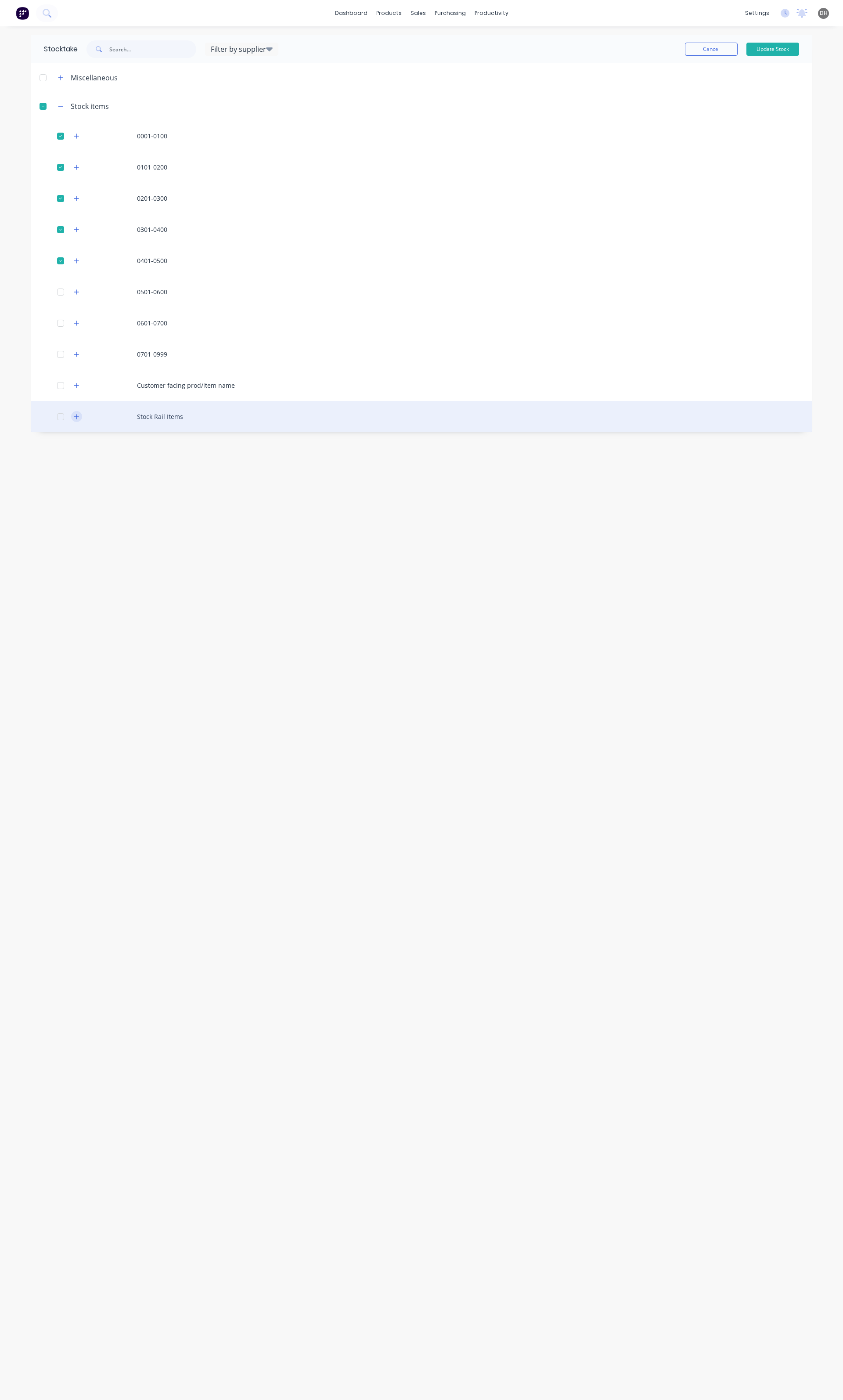
click at [76, 415] on icon "button" at bounding box center [77, 416] width 5 height 6
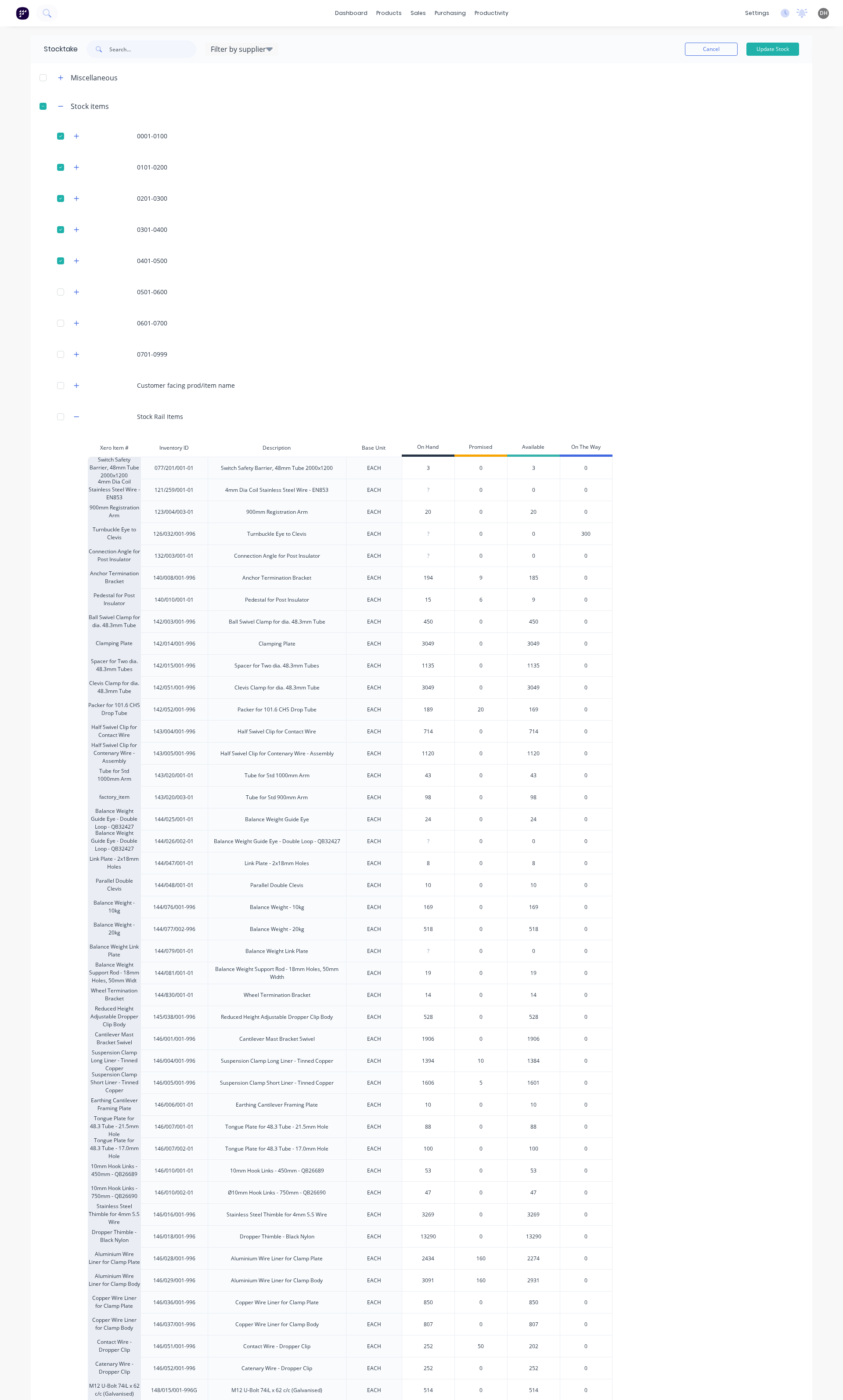
type input "0"
click at [434, 952] on input "0" at bounding box center [428, 951] width 52 height 8
type input "14"
type input "19"
click at [429, 976] on input "19" at bounding box center [428, 973] width 52 height 8
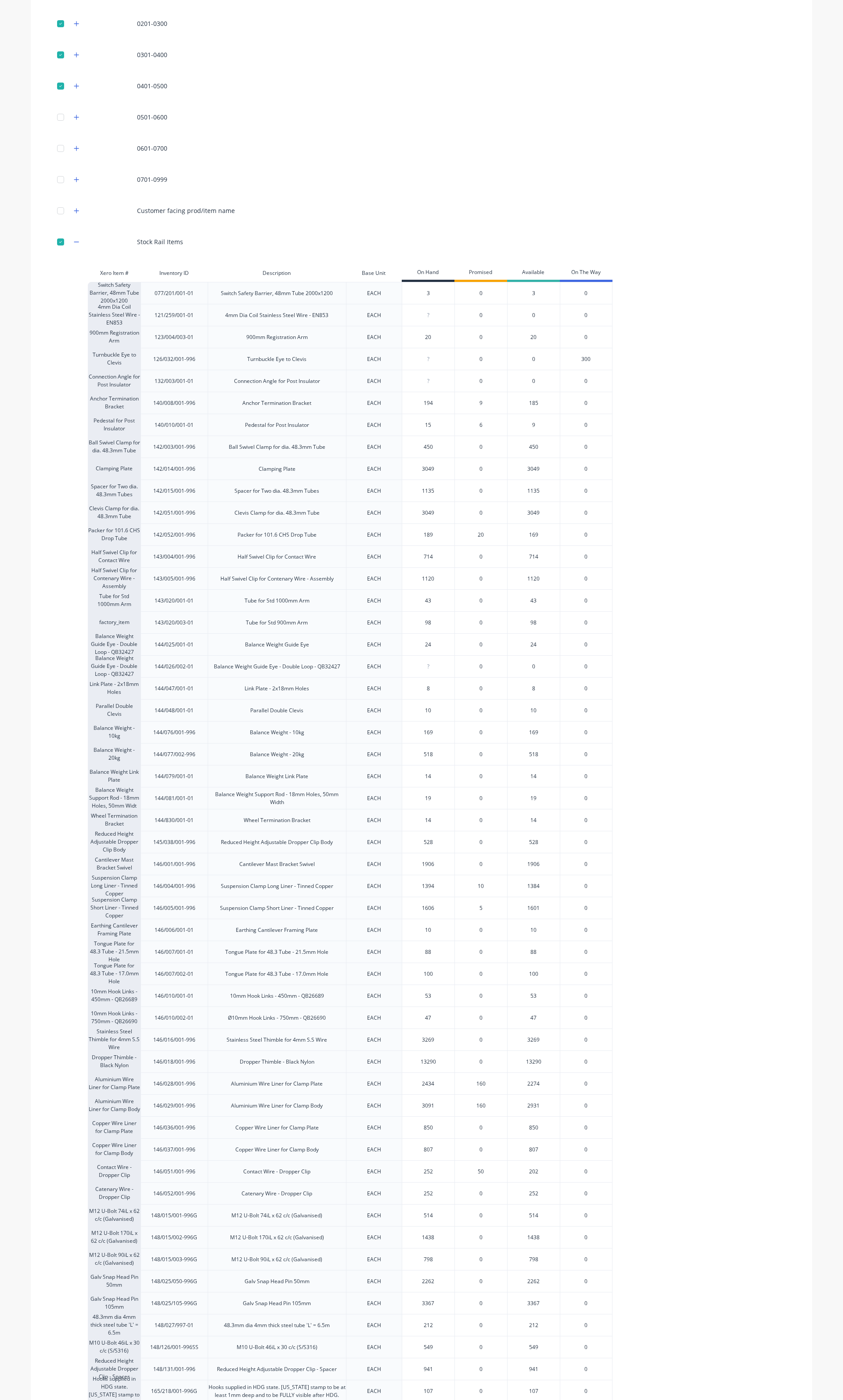
scroll to position [176, 0]
type input "528"
drag, startPoint x: 431, startPoint y: 841, endPoint x: 415, endPoint y: 843, distance: 16.1
click at [415, 843] on input "528" at bounding box center [428, 841] width 52 height 8
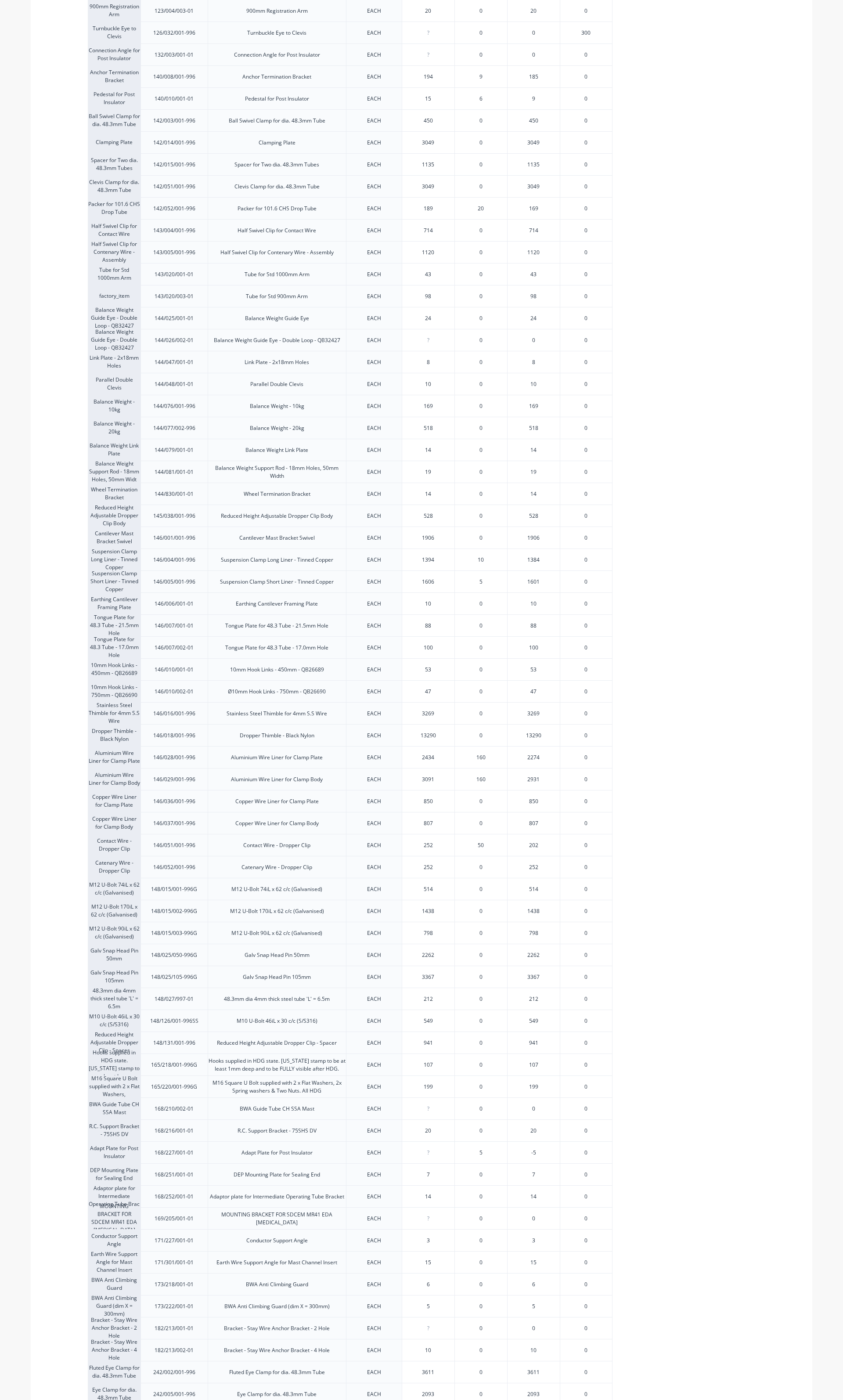
scroll to position [644, 0]
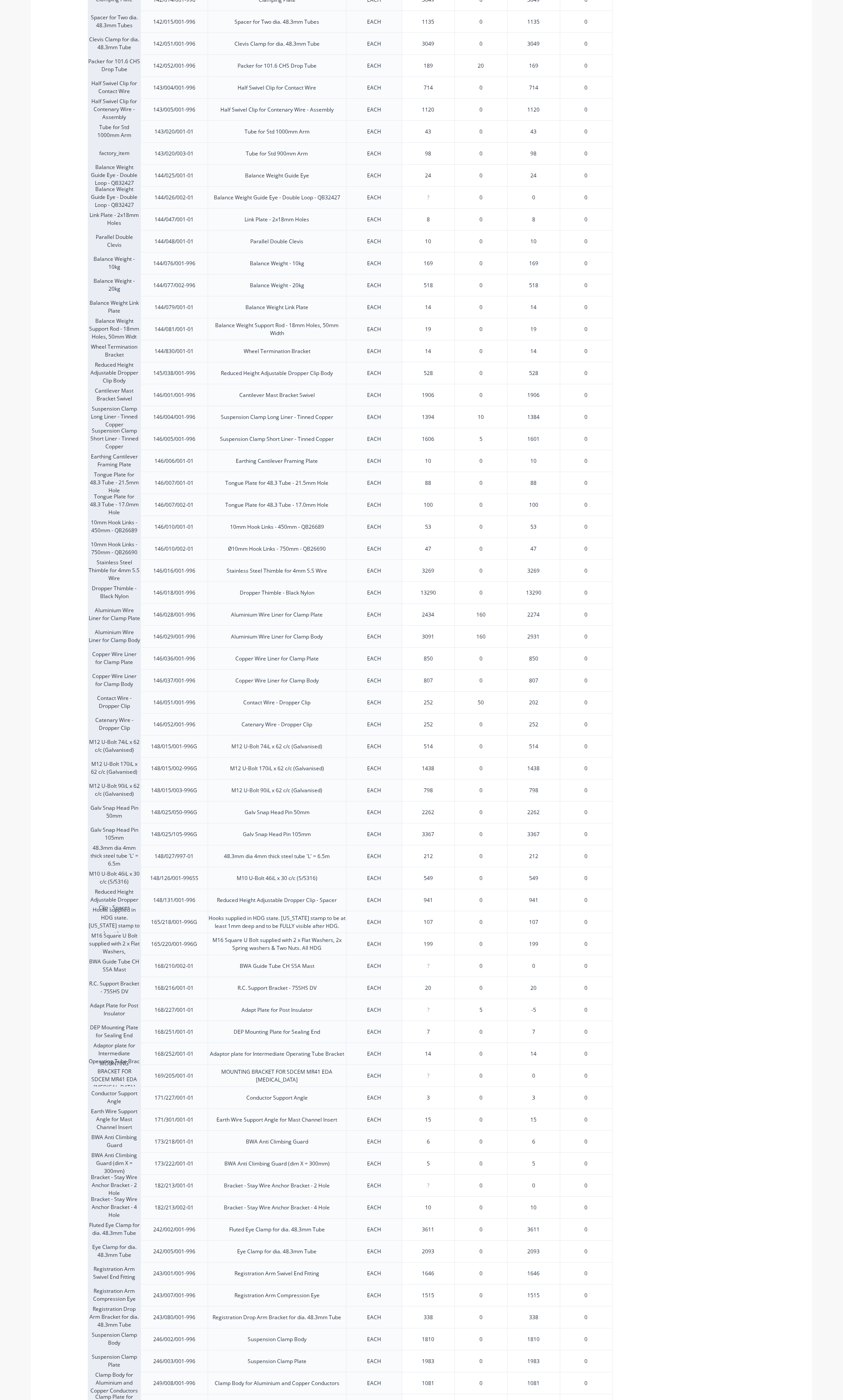
type input "0"
click at [426, 1012] on input "0" at bounding box center [428, 1010] width 52 height 8
type input "13"
type input "10"
click at [413, 1207] on input "10" at bounding box center [428, 1208] width 52 height 8
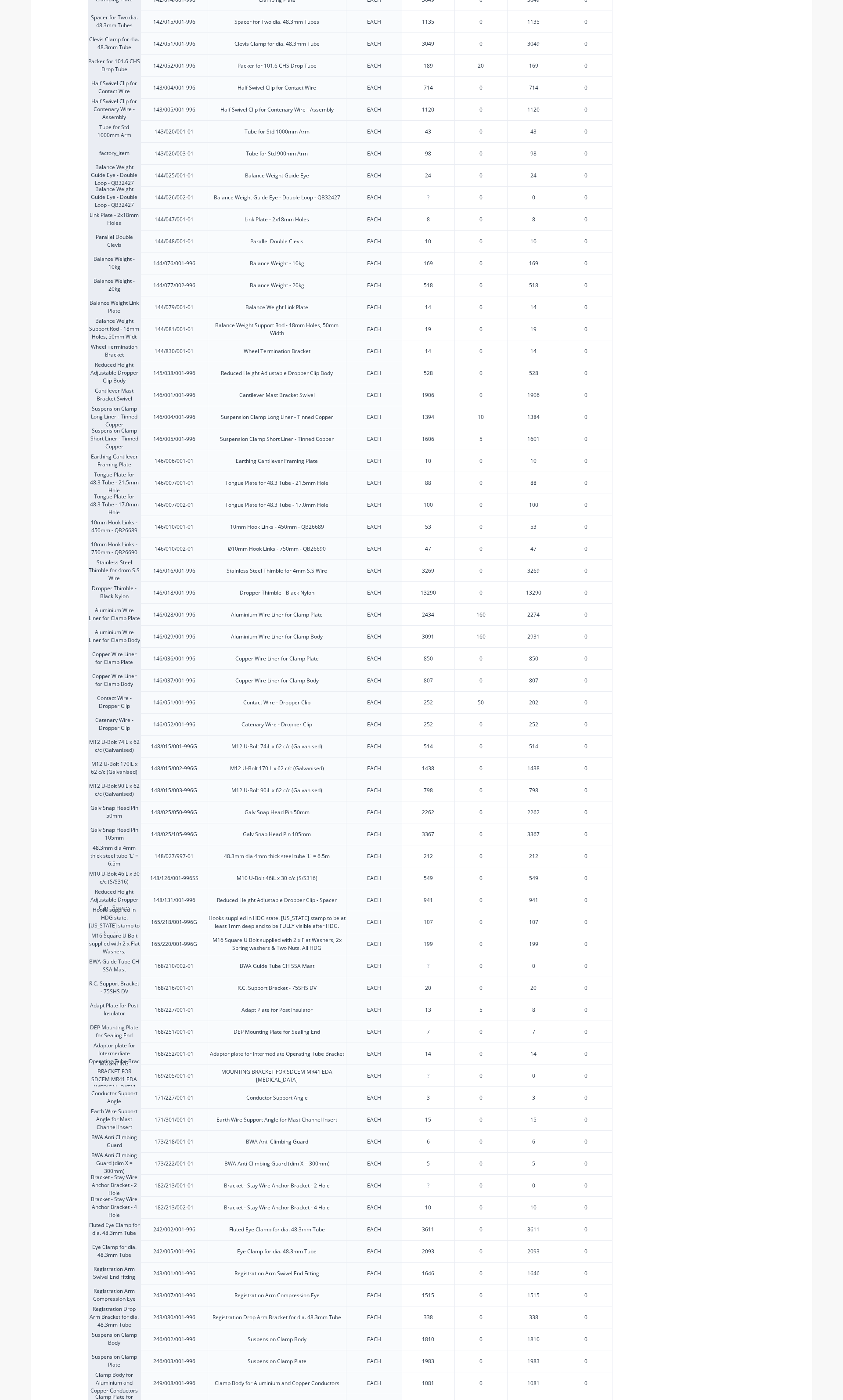
click at [422, 1207] on input "10" at bounding box center [428, 1208] width 52 height 8
click at [424, 1207] on input "10" at bounding box center [428, 1208] width 52 height 8
type input "0"
click at [428, 1184] on input "0" at bounding box center [428, 1185] width 52 height 8
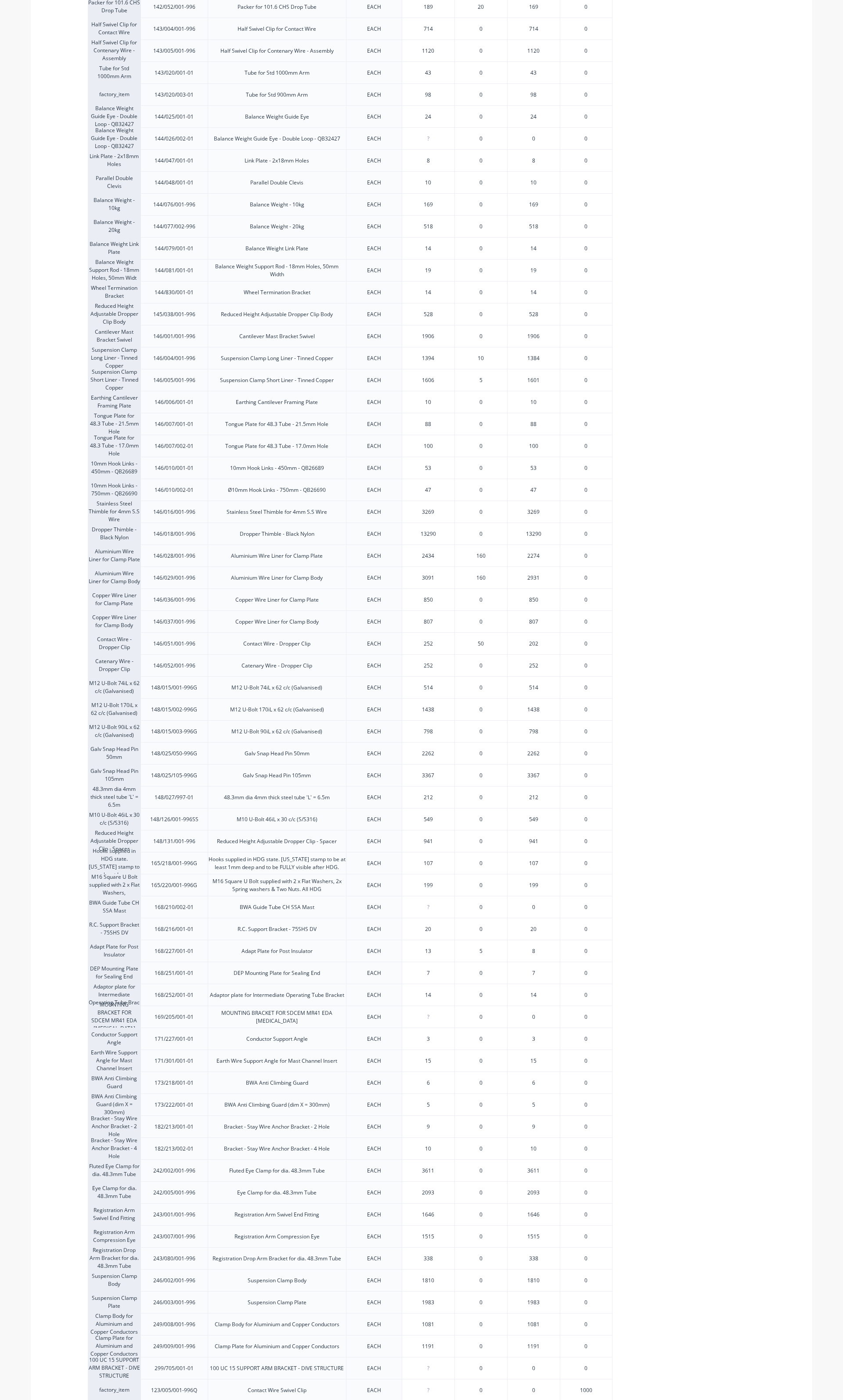
type input "9"
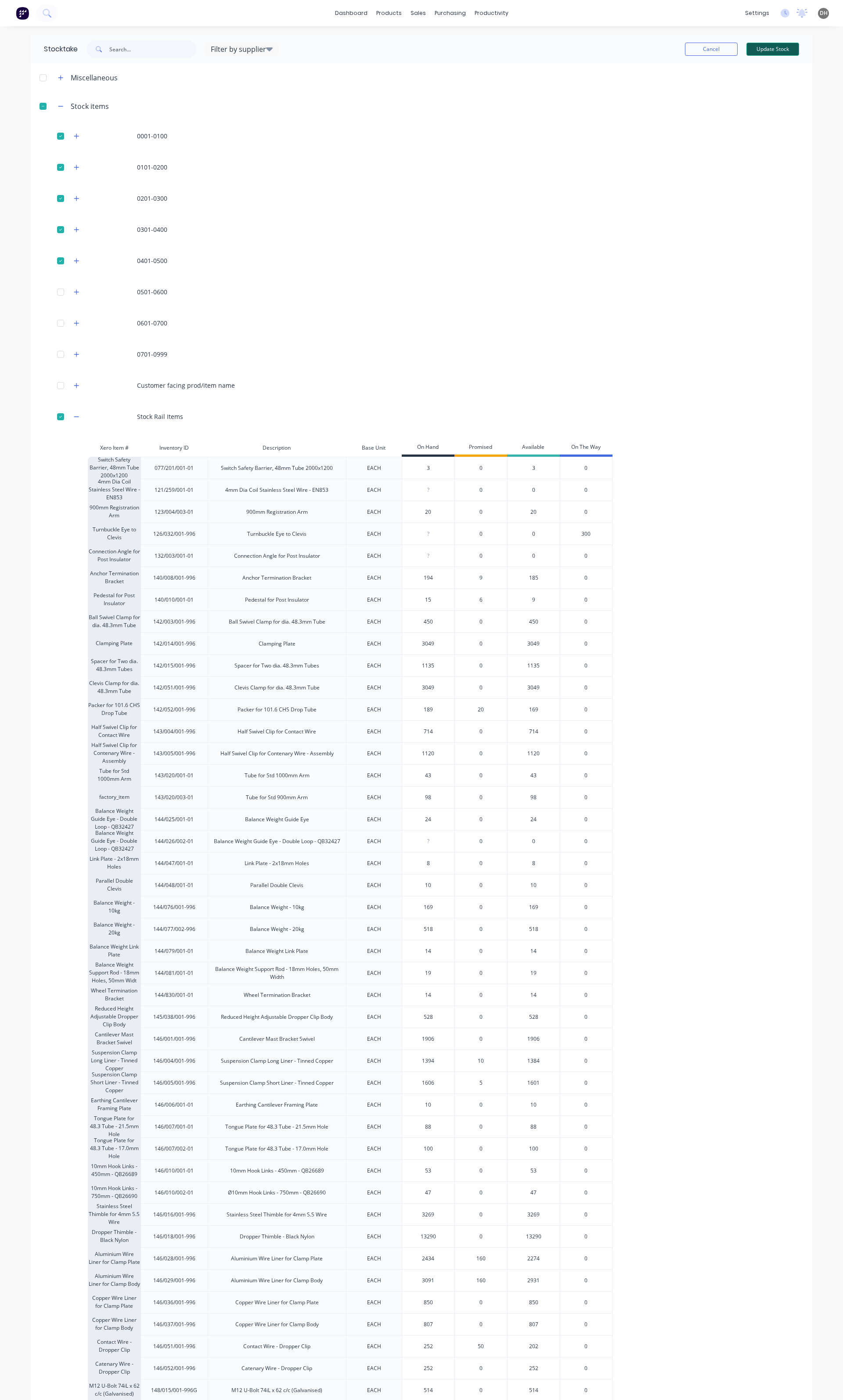
click at [791, 53] on button "Update Stock" at bounding box center [773, 49] width 53 height 13
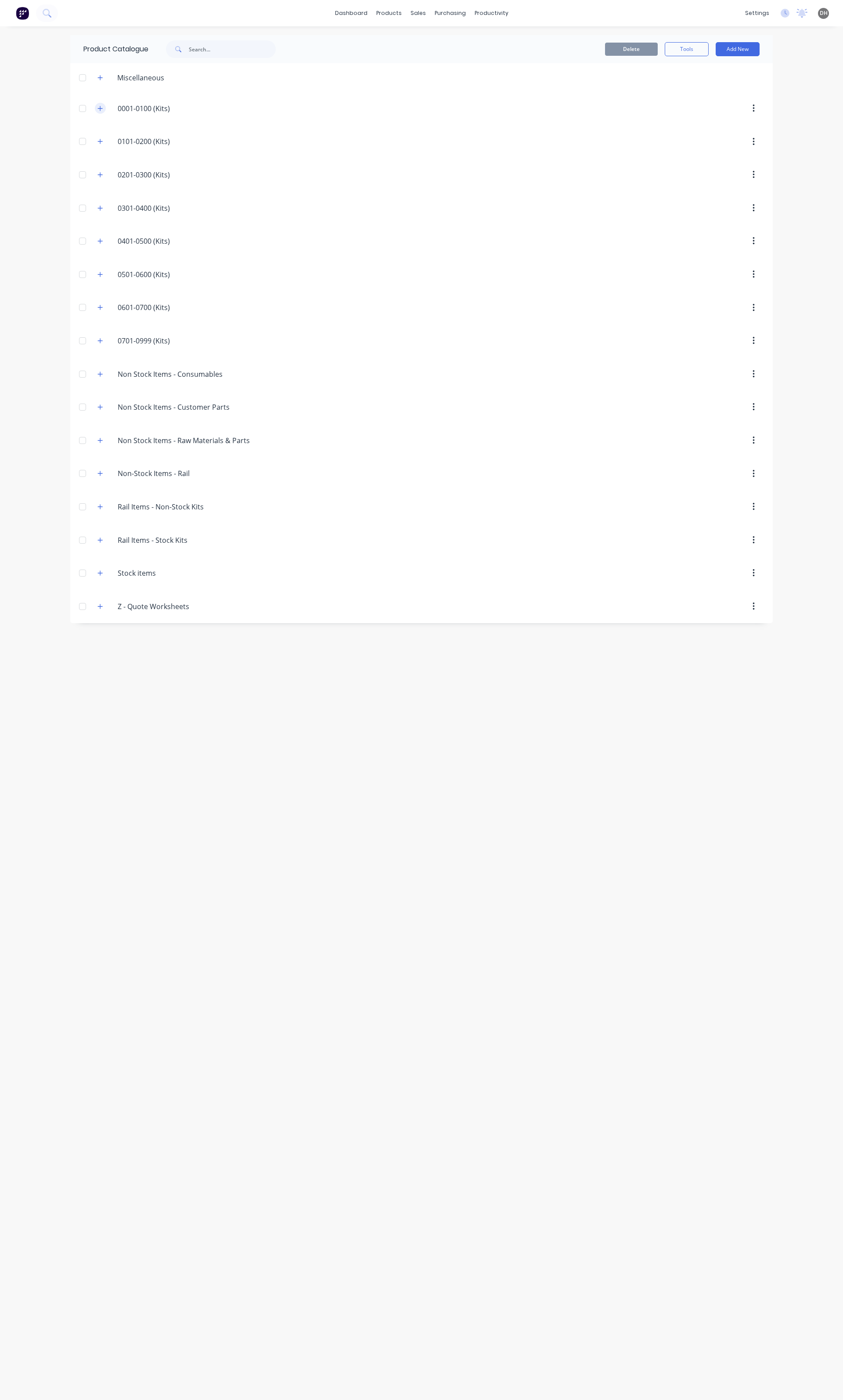
click at [99, 111] on button "button" at bounding box center [101, 108] width 11 height 11
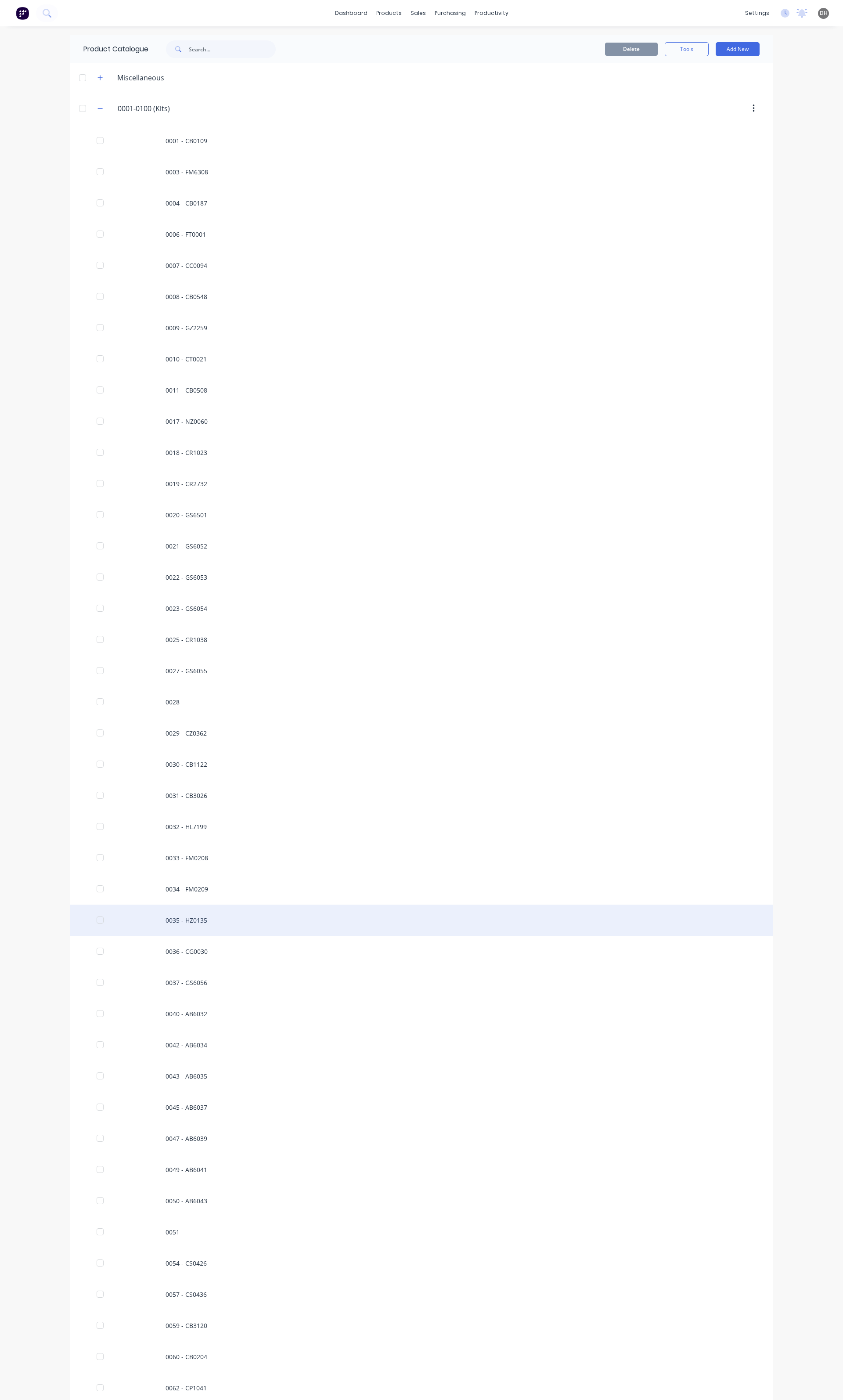
click at [184, 914] on div "0035 - HZ0135" at bounding box center [421, 920] width 703 height 31
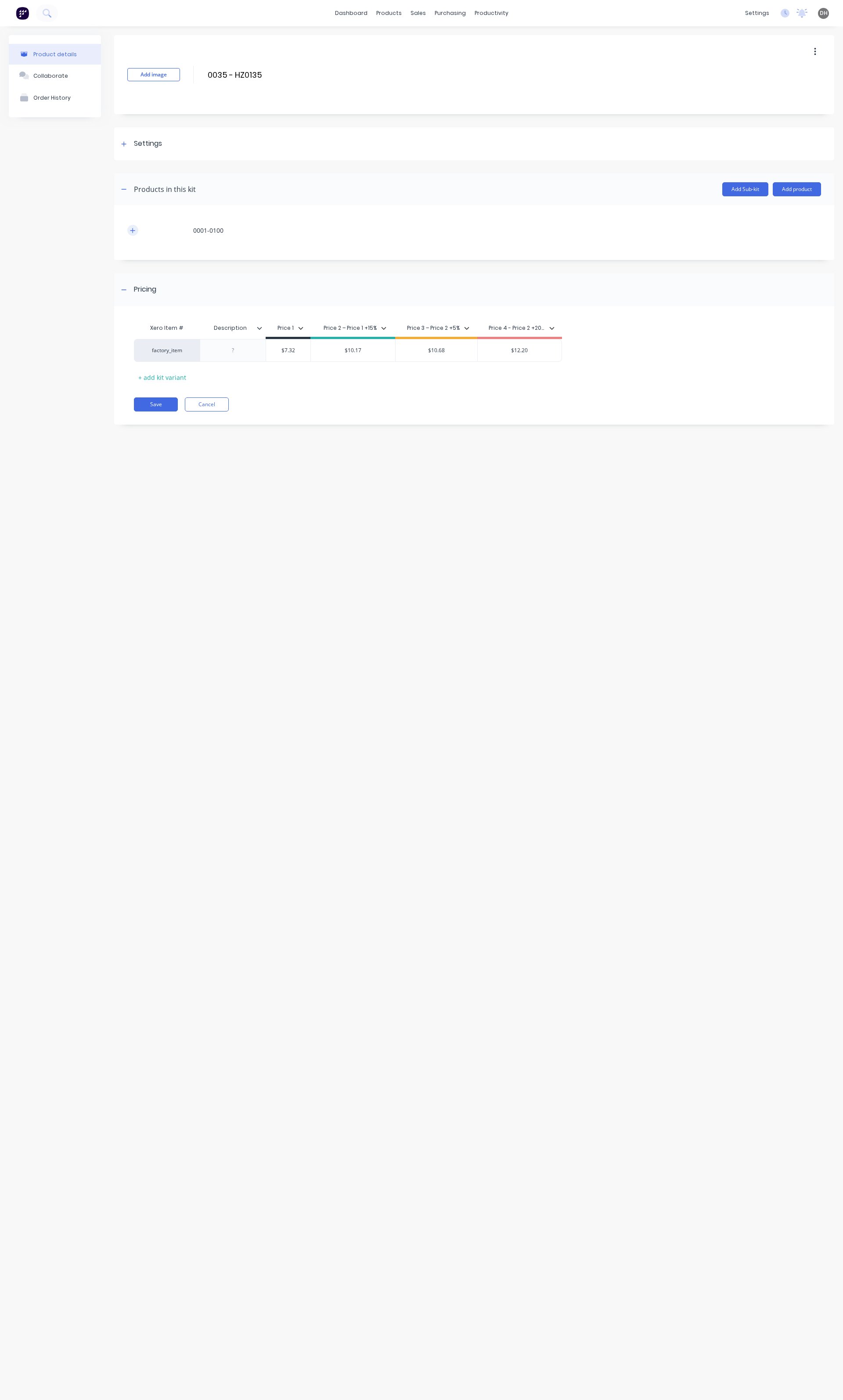
click at [136, 229] on button "button" at bounding box center [133, 230] width 11 height 11
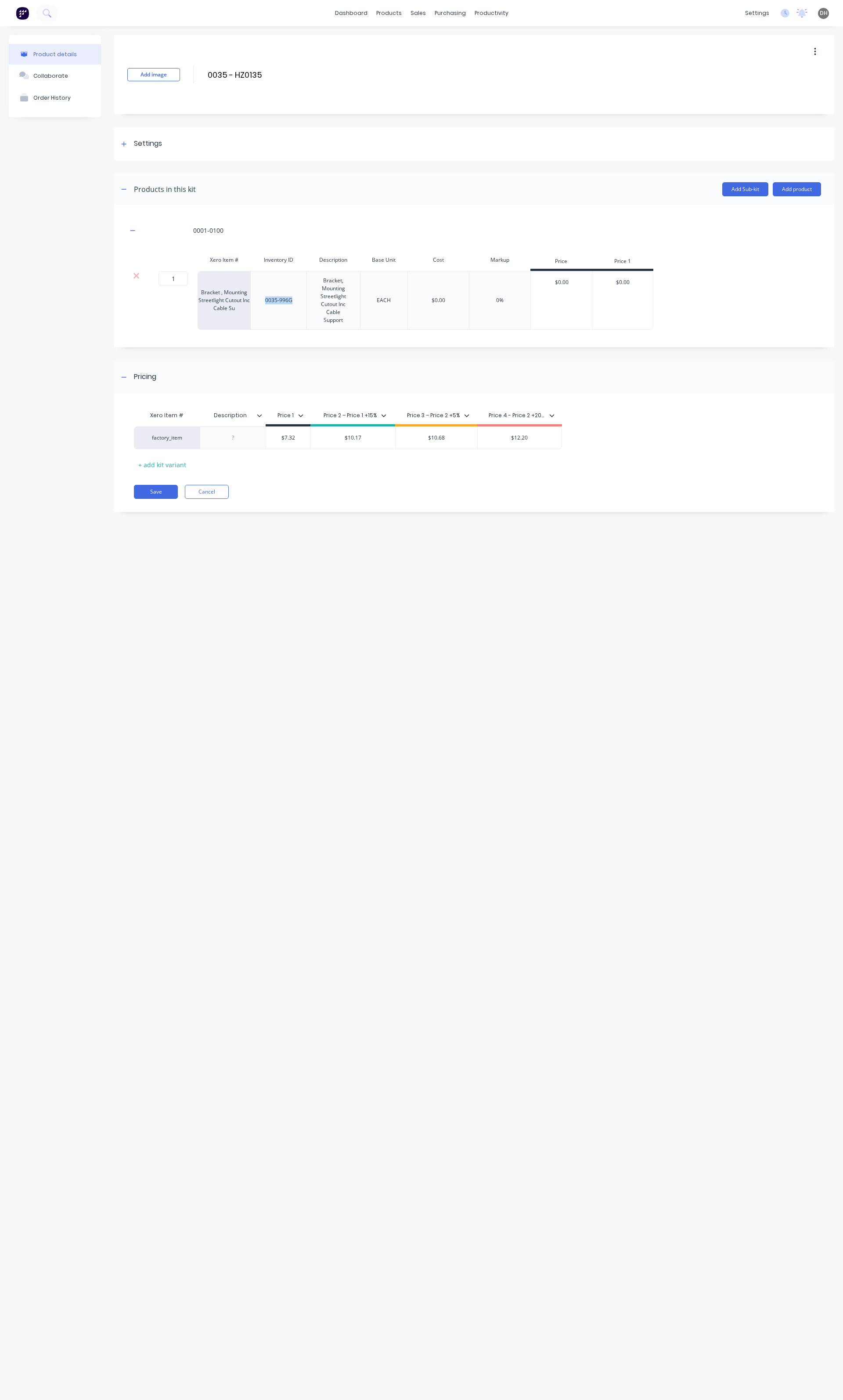
drag, startPoint x: 266, startPoint y: 304, endPoint x: 307, endPoint y: 304, distance: 41.0
click at [307, 304] on div "1 1 ? Bracket , Mounting Streetlight Cutout Inc Cable Su 0035-996G Bracket, Mou…" at bounding box center [390, 301] width 526 height 59
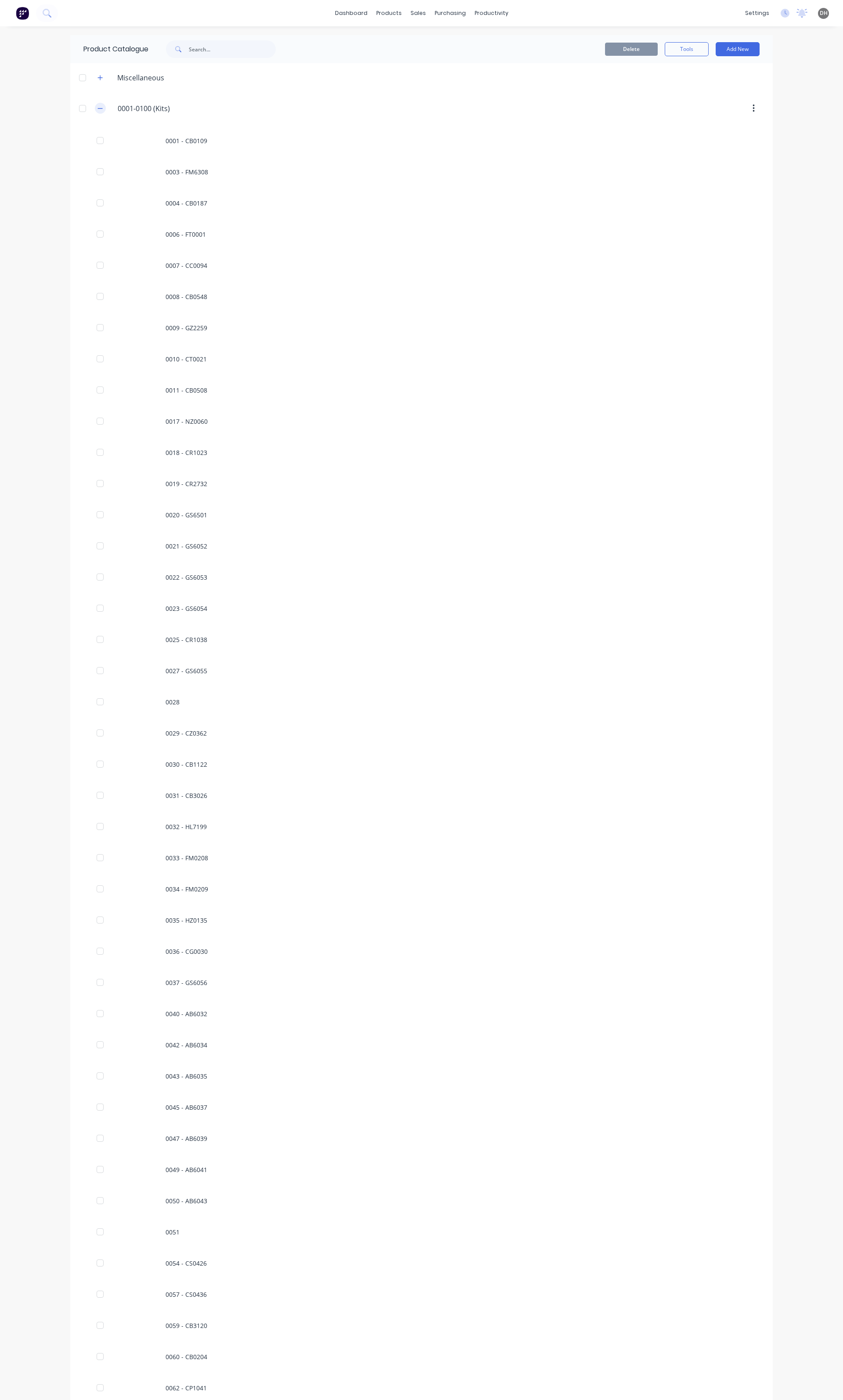
click at [98, 109] on button "button" at bounding box center [101, 108] width 11 height 11
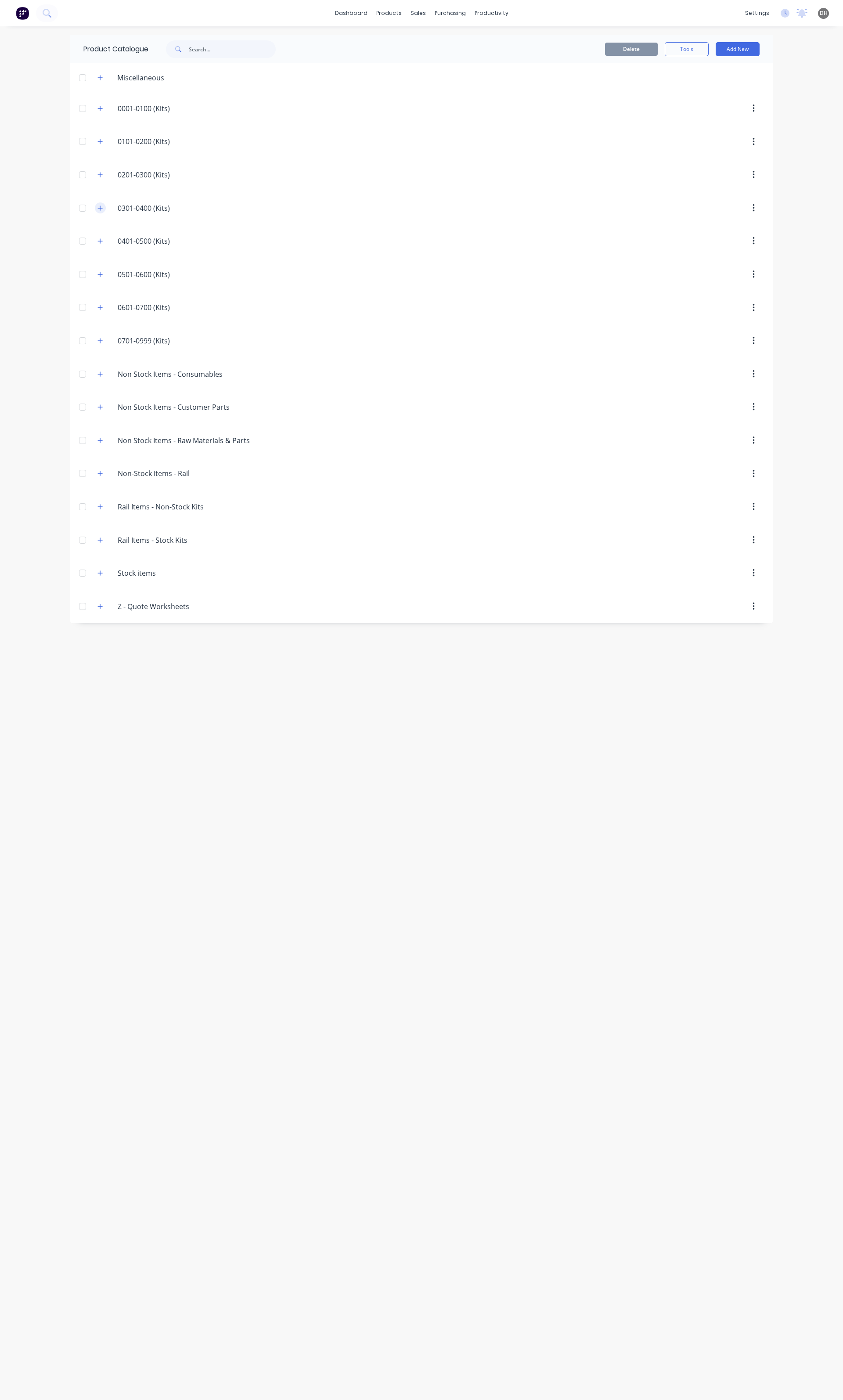
click at [101, 214] on button "button" at bounding box center [101, 208] width 11 height 11
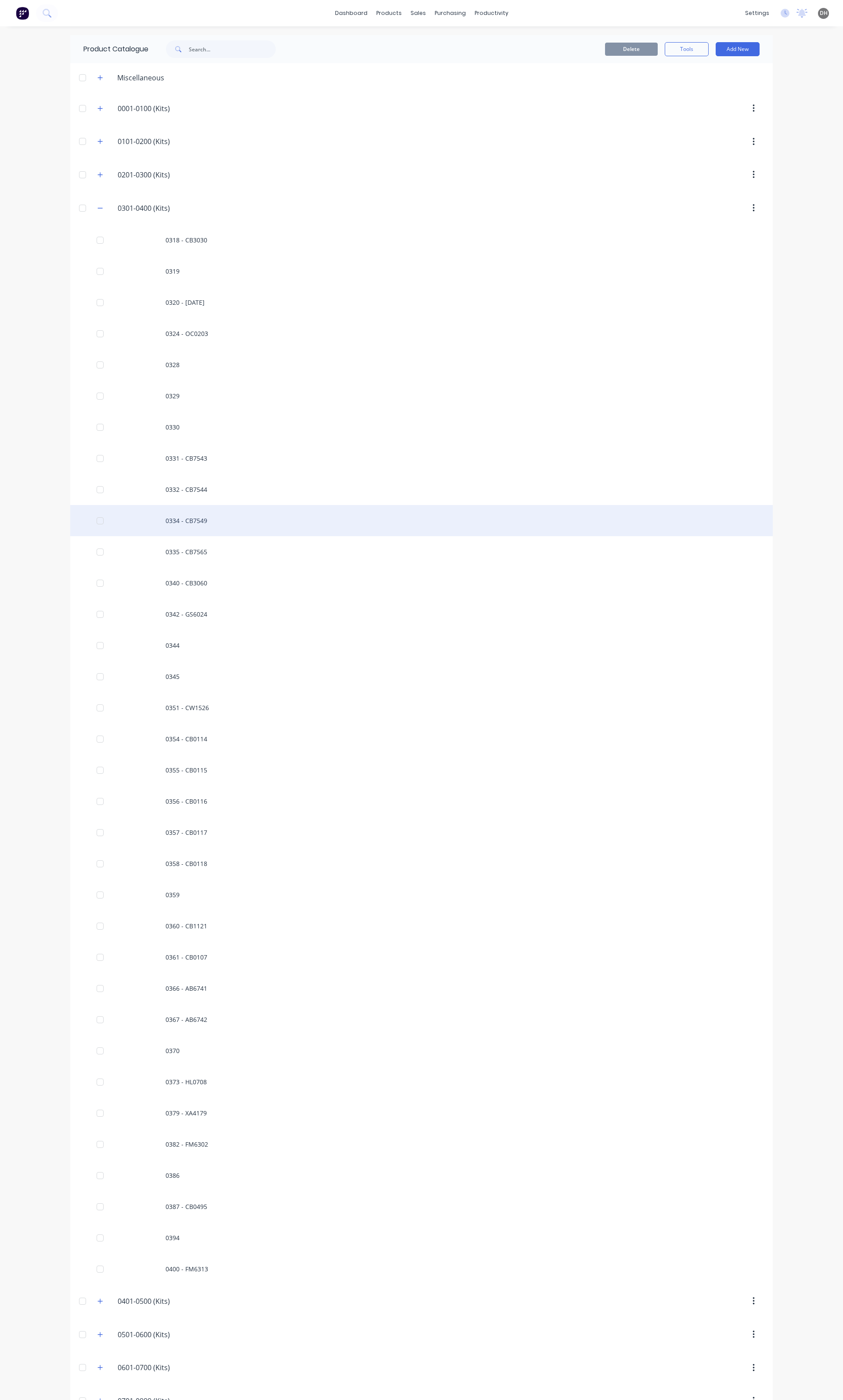
click at [164, 523] on div "0334 - CB7549" at bounding box center [421, 520] width 703 height 31
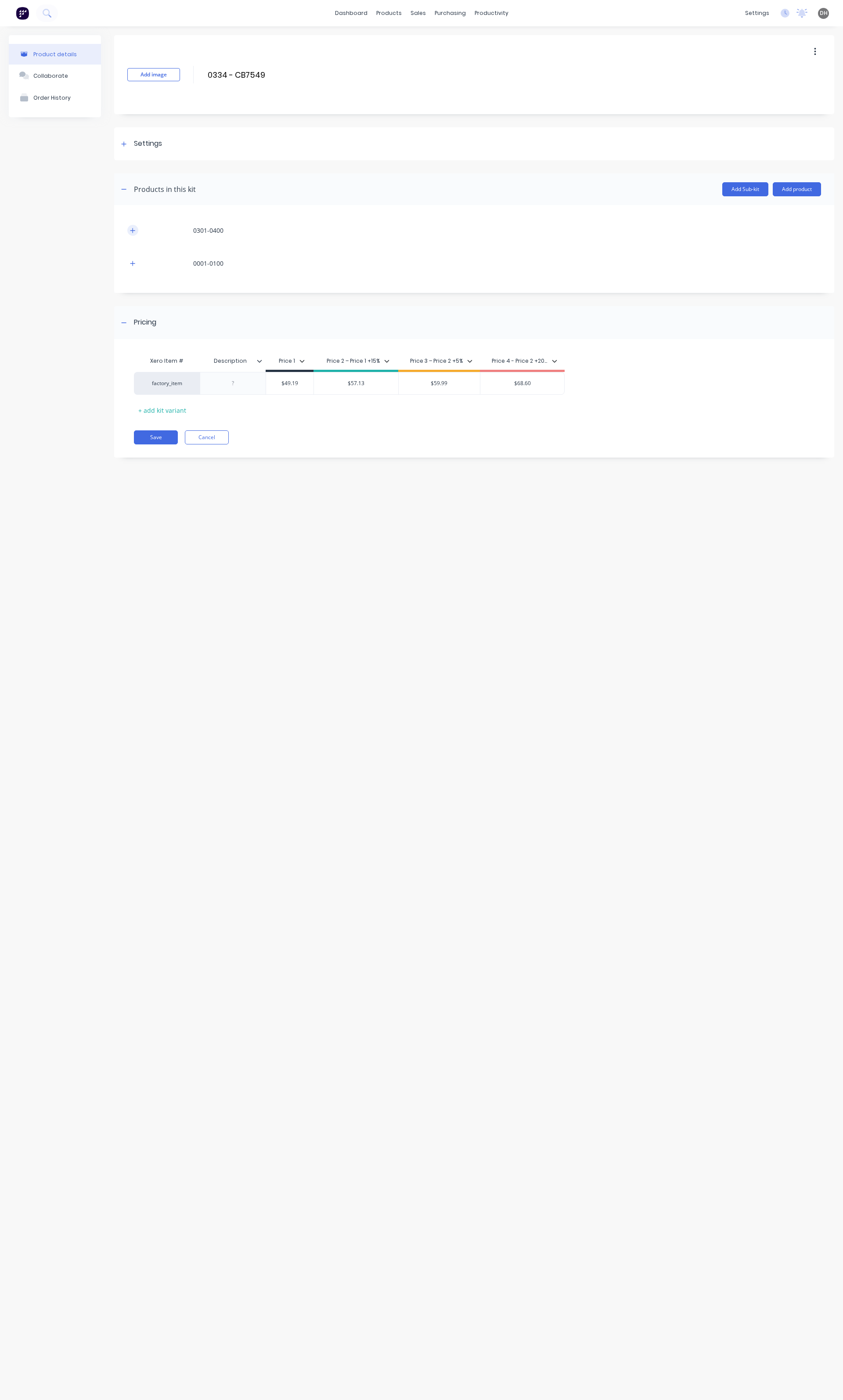
click at [134, 229] on icon "button" at bounding box center [133, 230] width 5 height 6
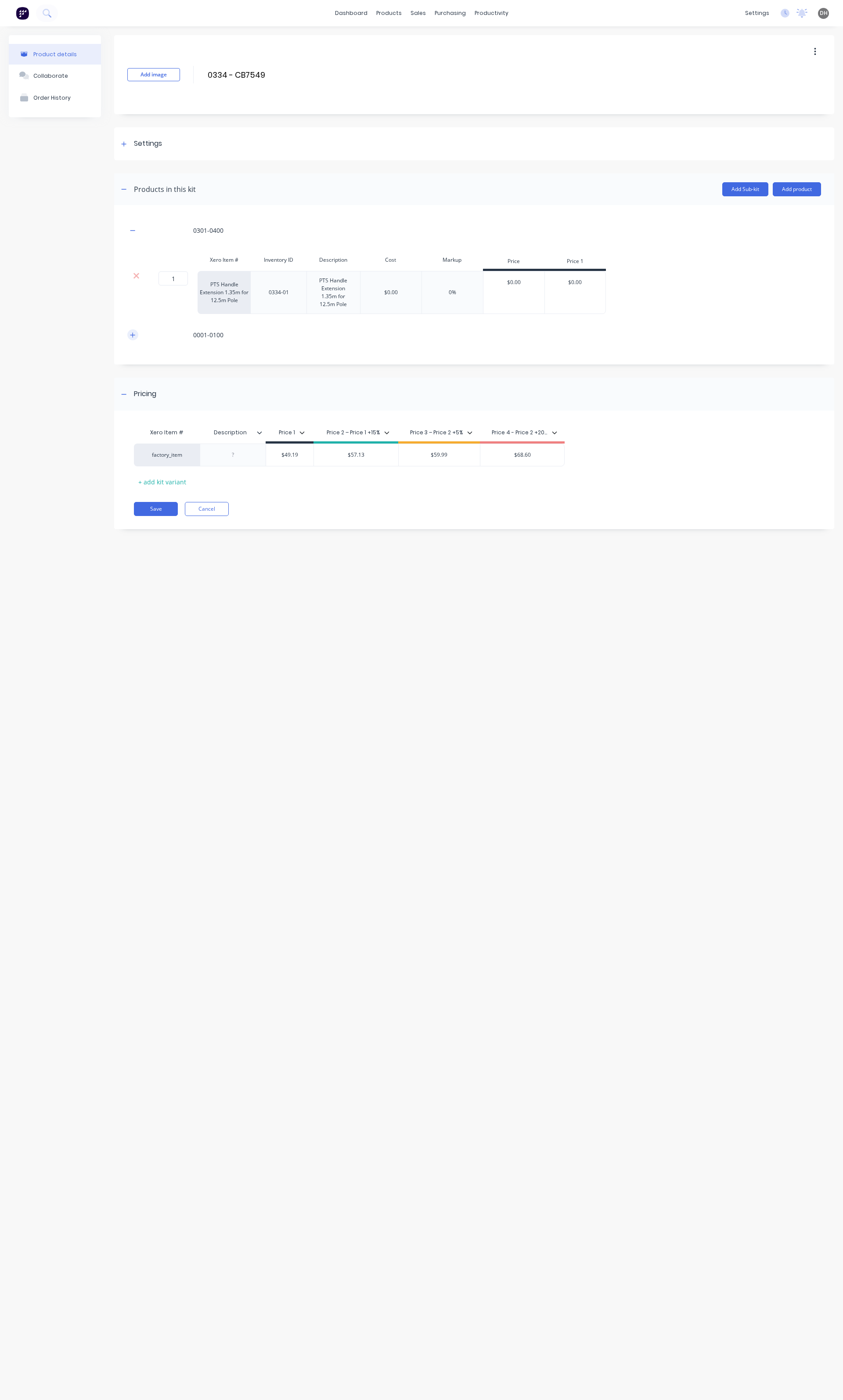
click at [135, 334] on icon "button" at bounding box center [133, 335] width 5 height 6
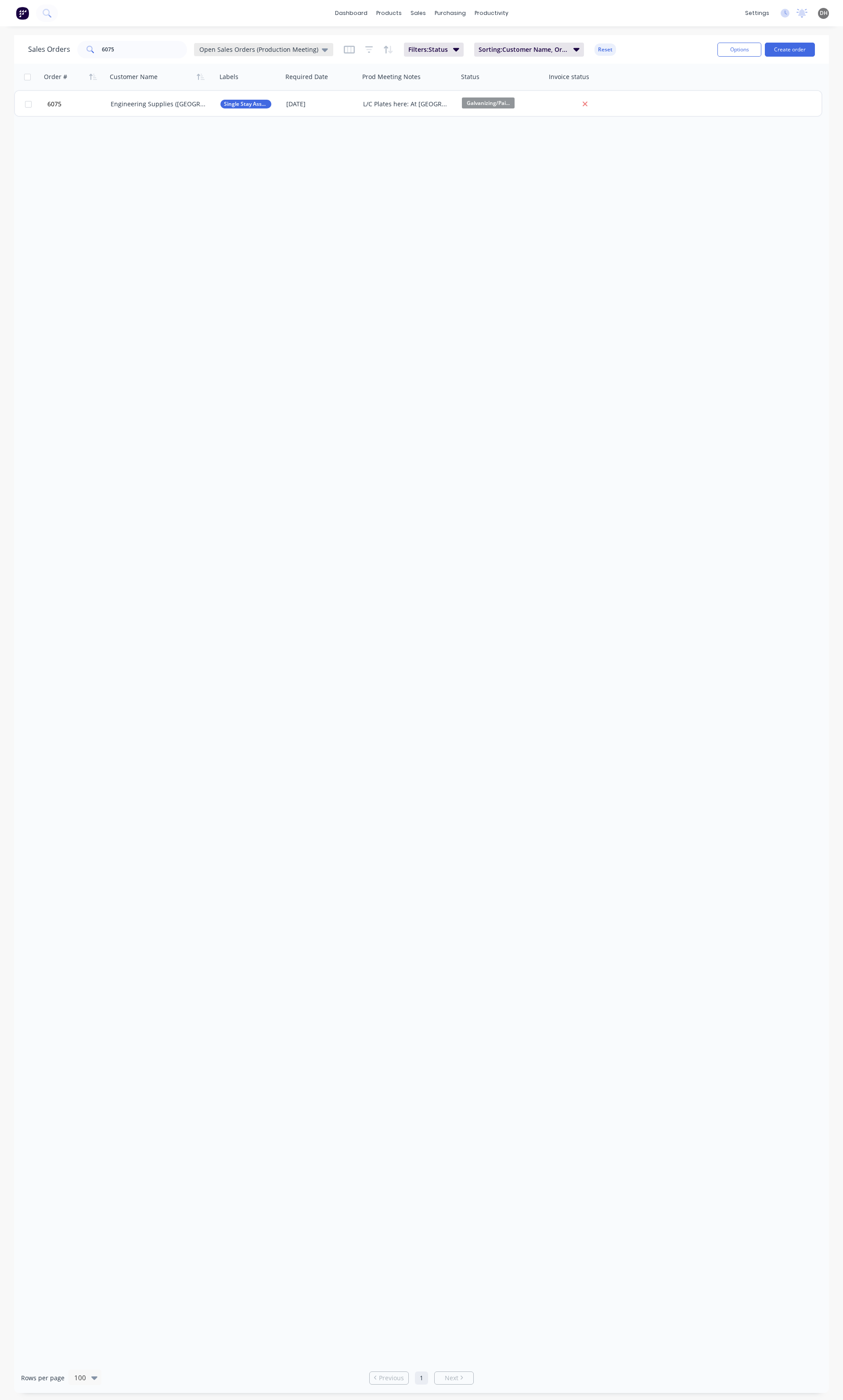
click at [257, 48] on span "Open Sales Orders (Production Meeting)" at bounding box center [259, 49] width 119 height 9
click at [221, 126] on button "None" at bounding box center [247, 124] width 100 height 10
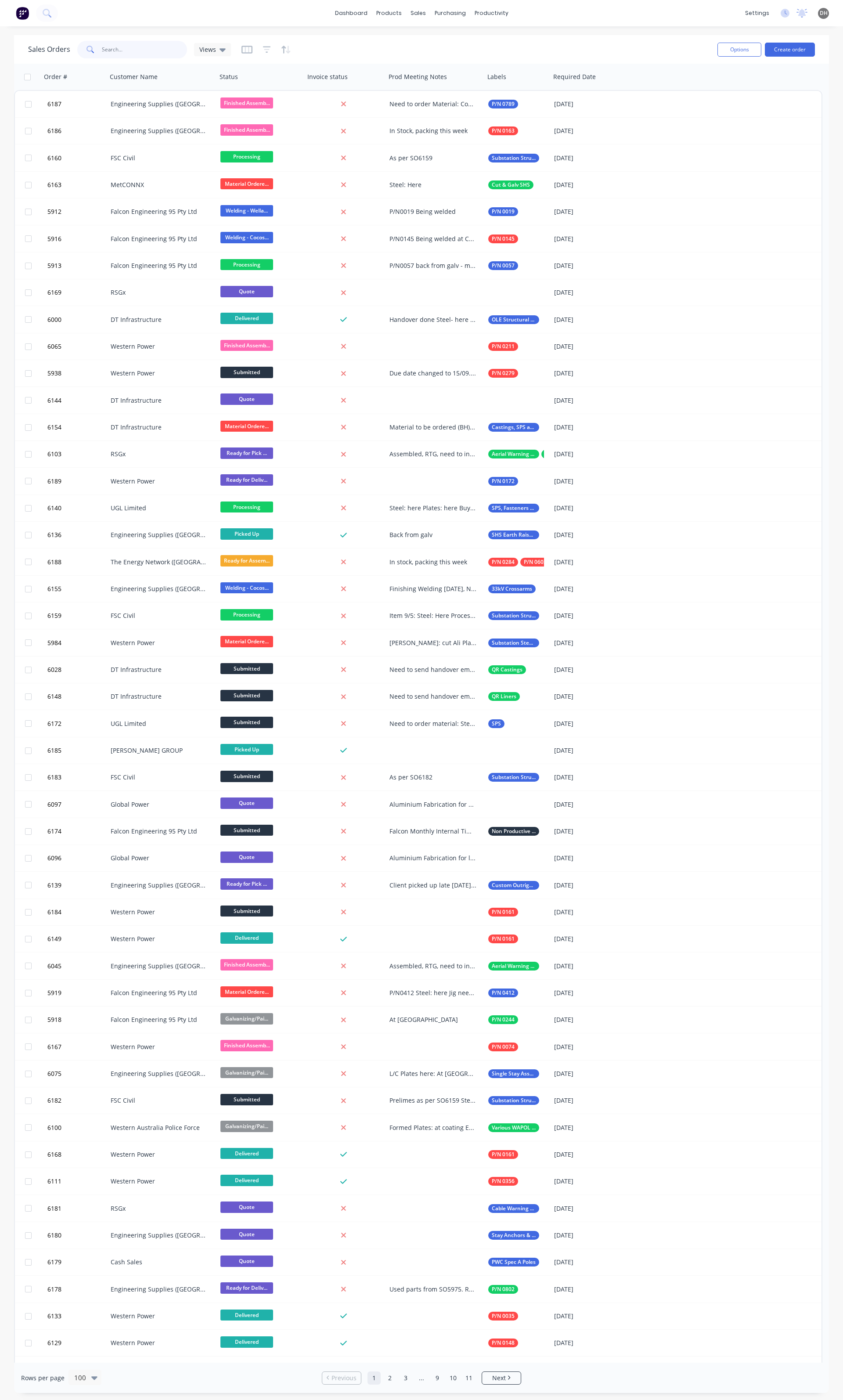
click at [142, 56] on input "6075" at bounding box center [145, 49] width 86 height 17
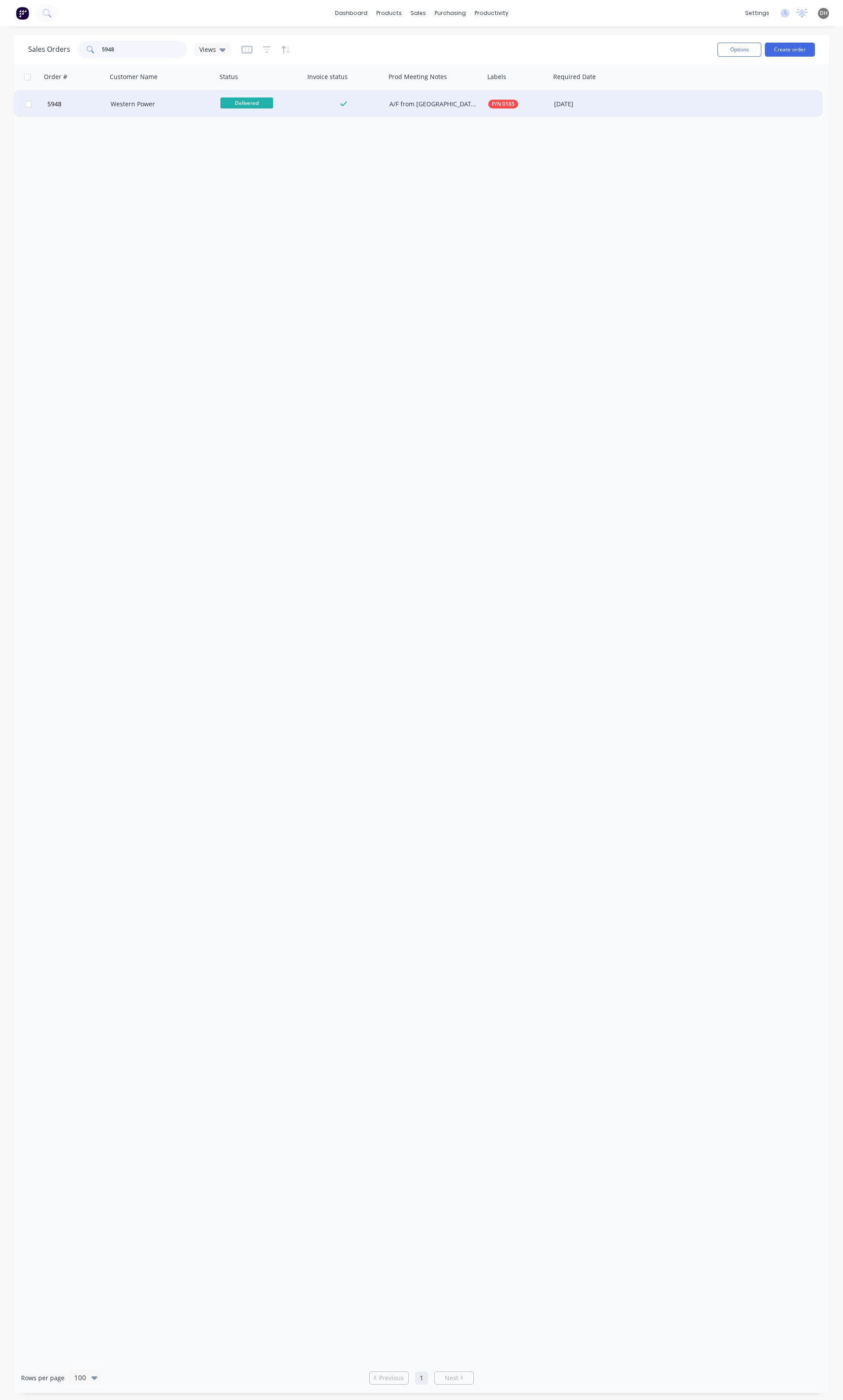
type input "5948"
click at [142, 111] on div "Western Power" at bounding box center [162, 104] width 110 height 26
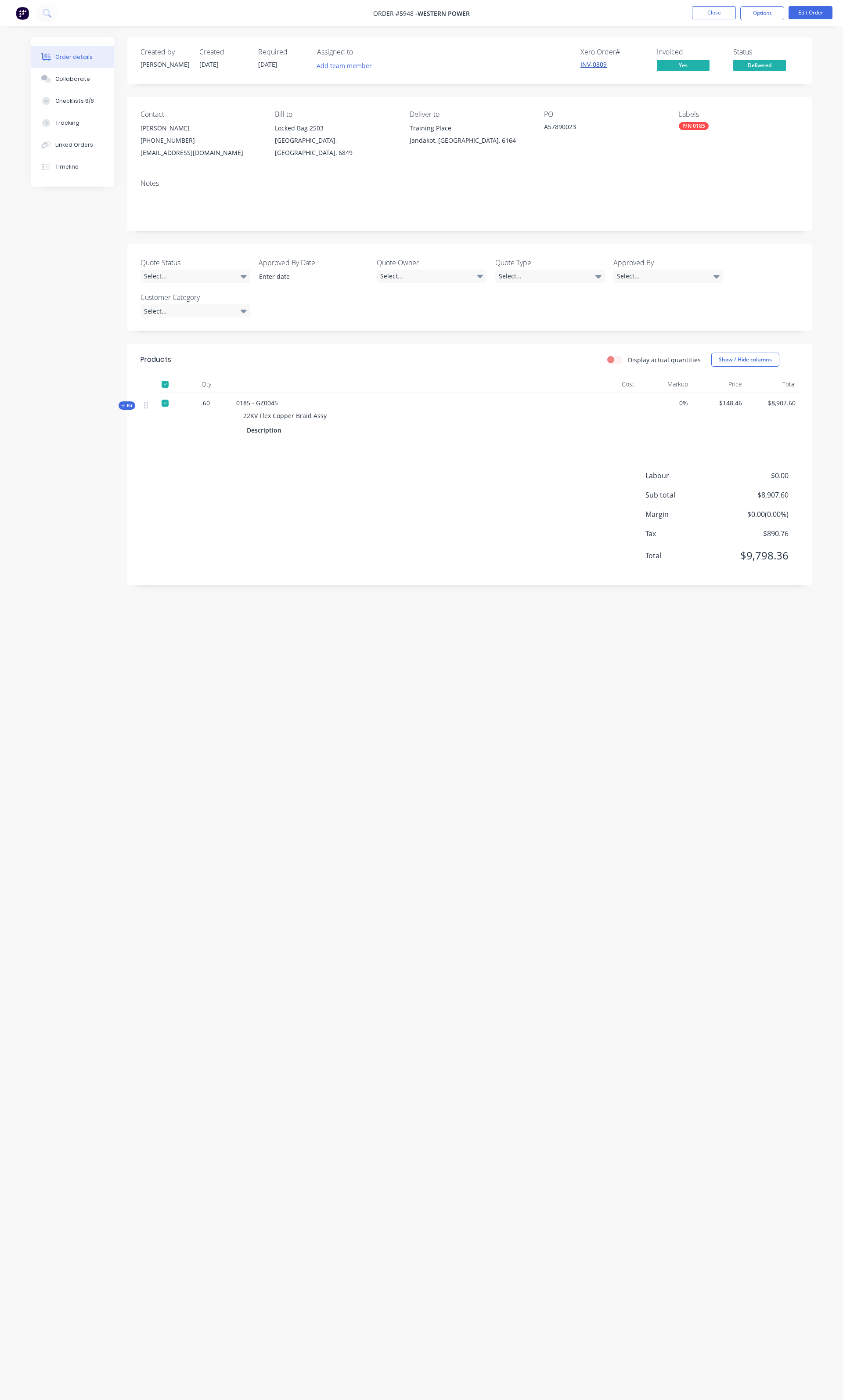
click at [591, 65] on link "INV-0809" at bounding box center [594, 64] width 26 height 8
click at [702, 20] on nav "Order #5948 - Western Power Close Options Edit Order" at bounding box center [421, 13] width 843 height 26
click at [702, 20] on li "Close" at bounding box center [714, 13] width 44 height 14
click at [703, 17] on button "Close" at bounding box center [714, 12] width 44 height 13
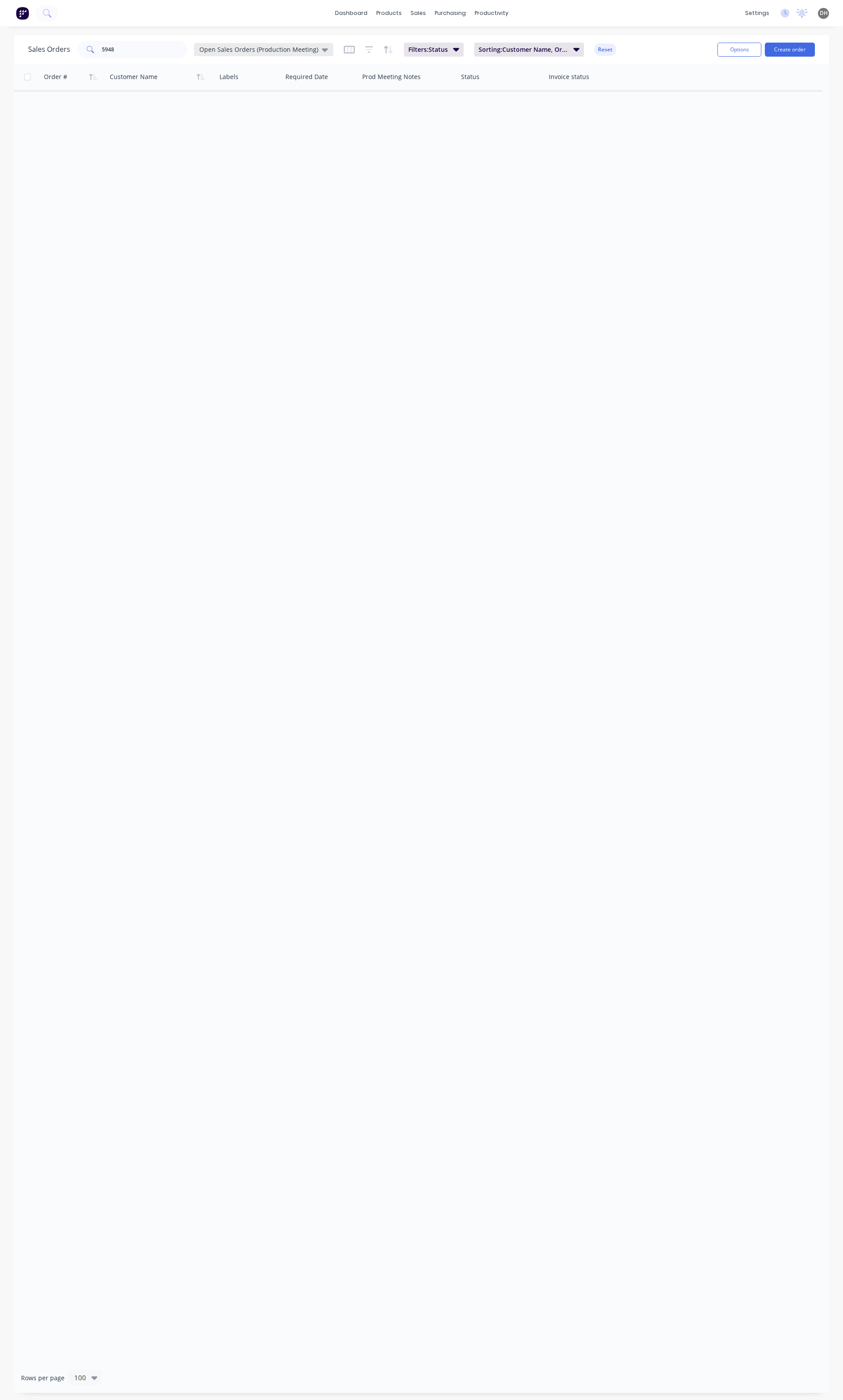
click at [252, 47] on span "Open Sales Orders (Production Meeting)" at bounding box center [259, 49] width 119 height 9
click at [228, 160] on button "Open Sales Orders" at bounding box center [247, 159] width 100 height 10
click at [125, 51] on input "5948" at bounding box center [145, 49] width 86 height 17
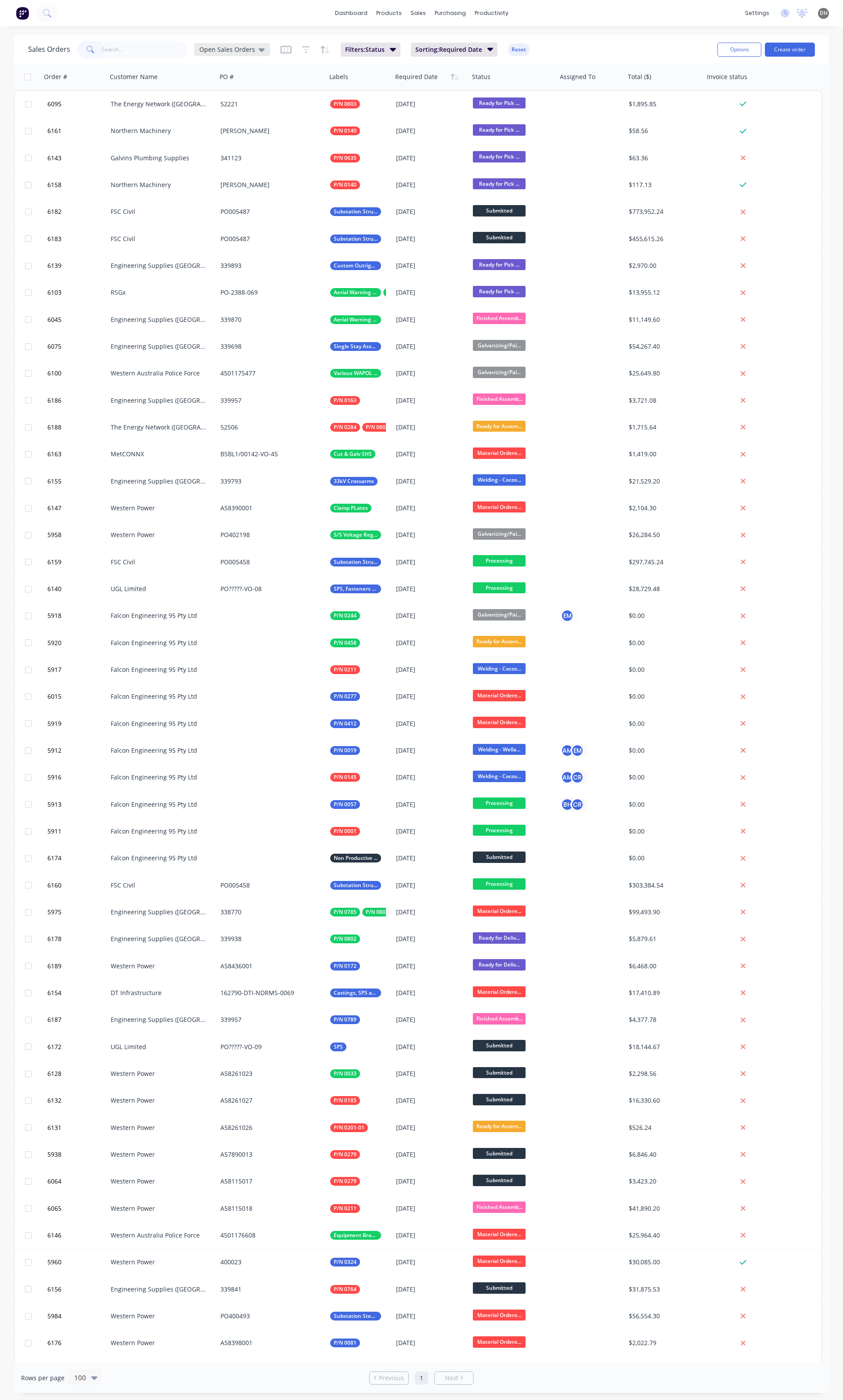
click at [237, 44] on div "Open Sales Orders" at bounding box center [232, 49] width 76 height 13
click at [310, 155] on button "edit" at bounding box center [307, 159] width 11 height 9
click at [363, 104] on label "Set as your default view" at bounding box center [386, 103] width 70 height 9
click at [346, 104] on input "Set as your default view" at bounding box center [342, 103] width 7 height 8
checkbox input "true"
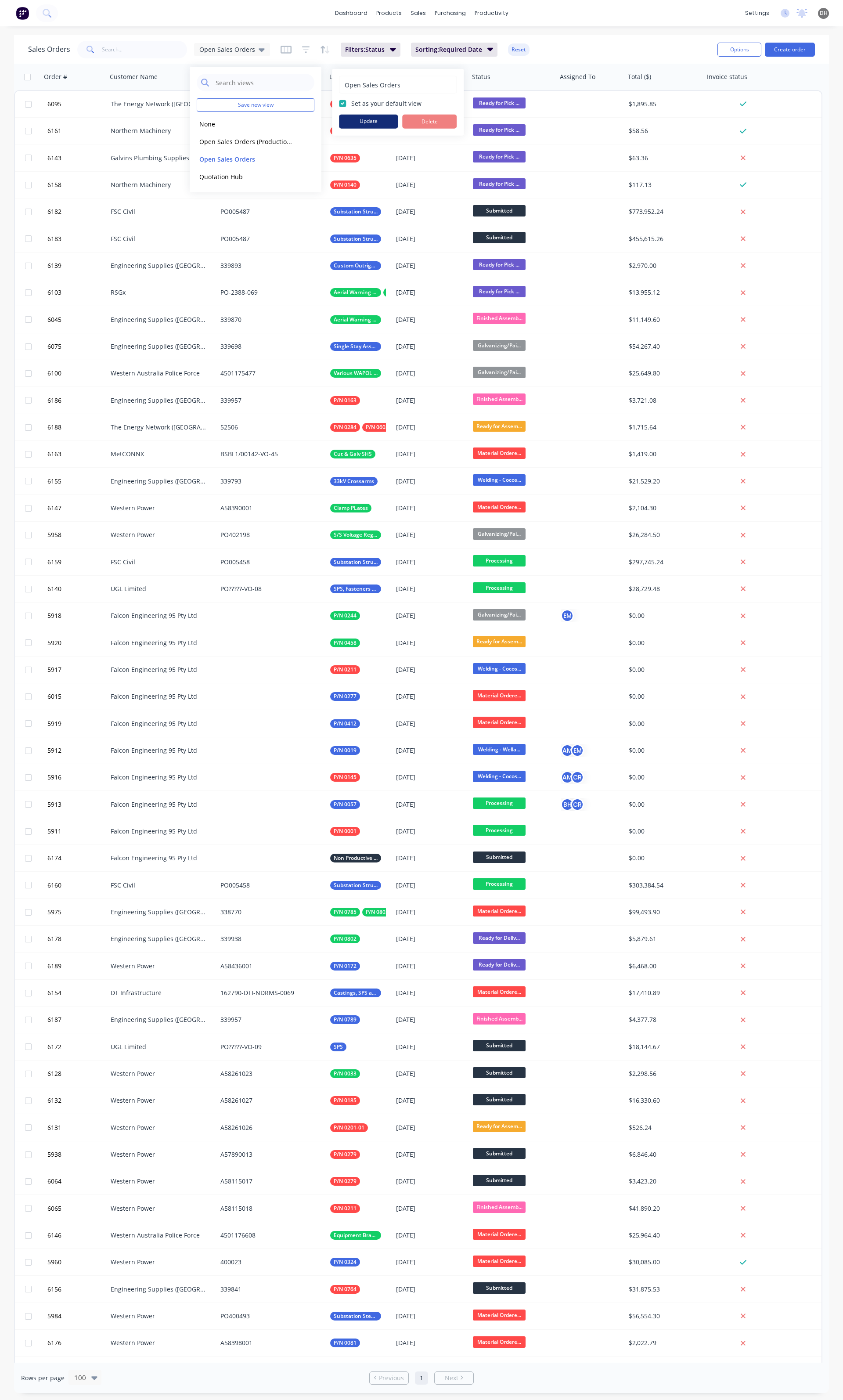
click at [358, 126] on button "Update" at bounding box center [369, 122] width 59 height 14
click at [124, 43] on input "text" at bounding box center [145, 49] width 86 height 17
click at [215, 45] on div "Open Sales Orders" at bounding box center [232, 49] width 76 height 13
click at [210, 120] on button "None" at bounding box center [247, 124] width 100 height 10
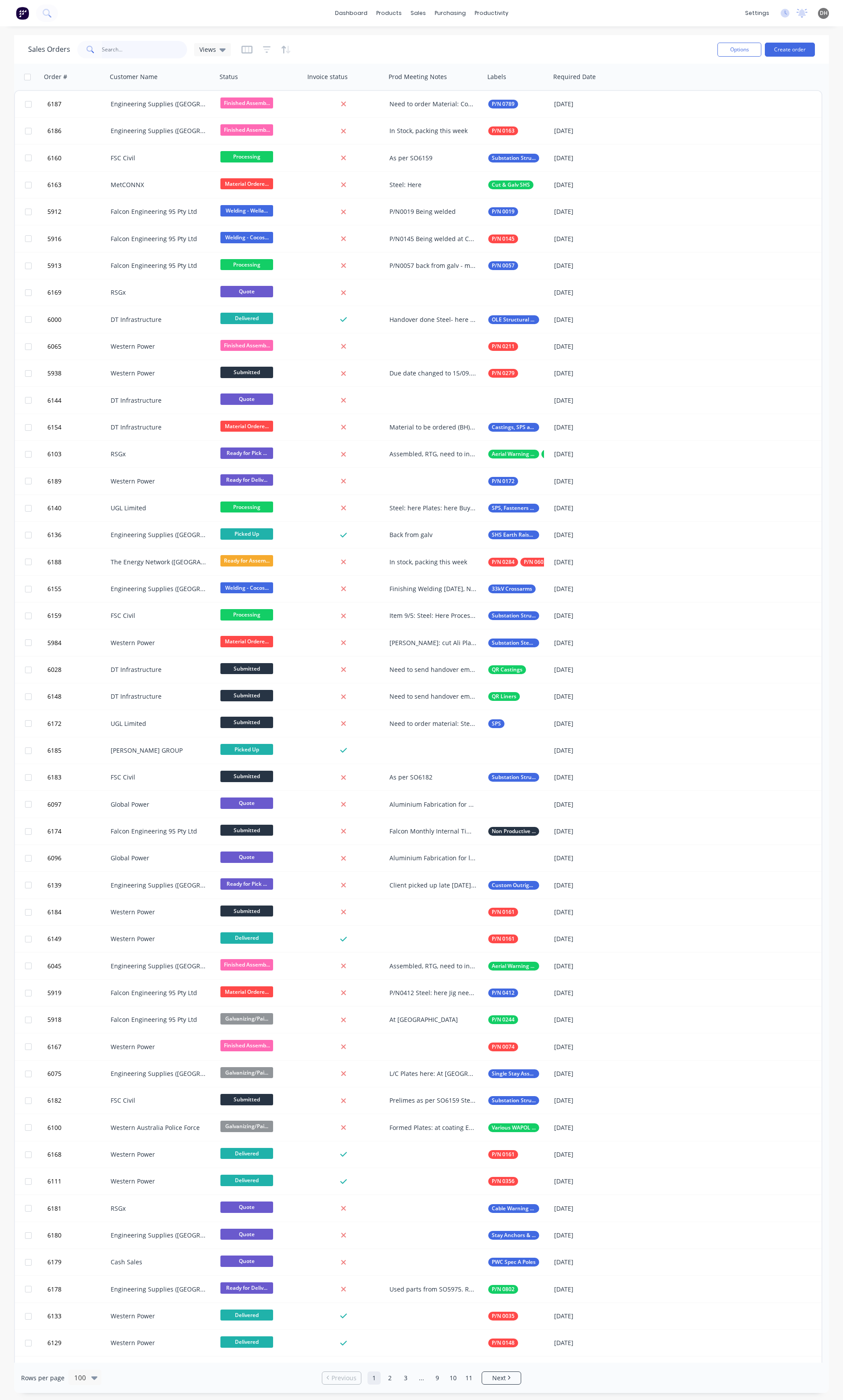
click at [132, 47] on input "text" at bounding box center [145, 49] width 86 height 17
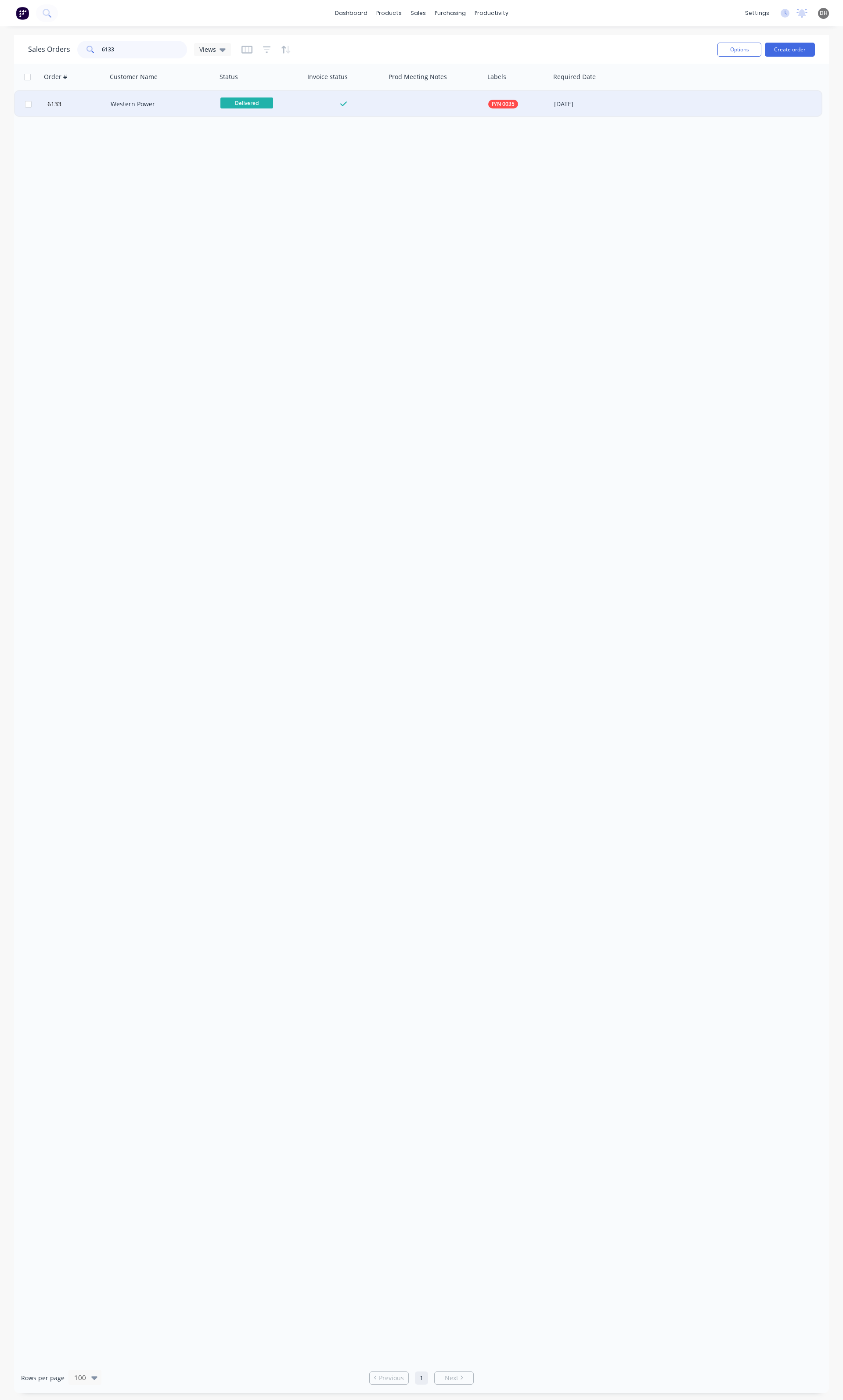
type input "6133"
click at [141, 108] on div "Western Power" at bounding box center [159, 104] width 97 height 9
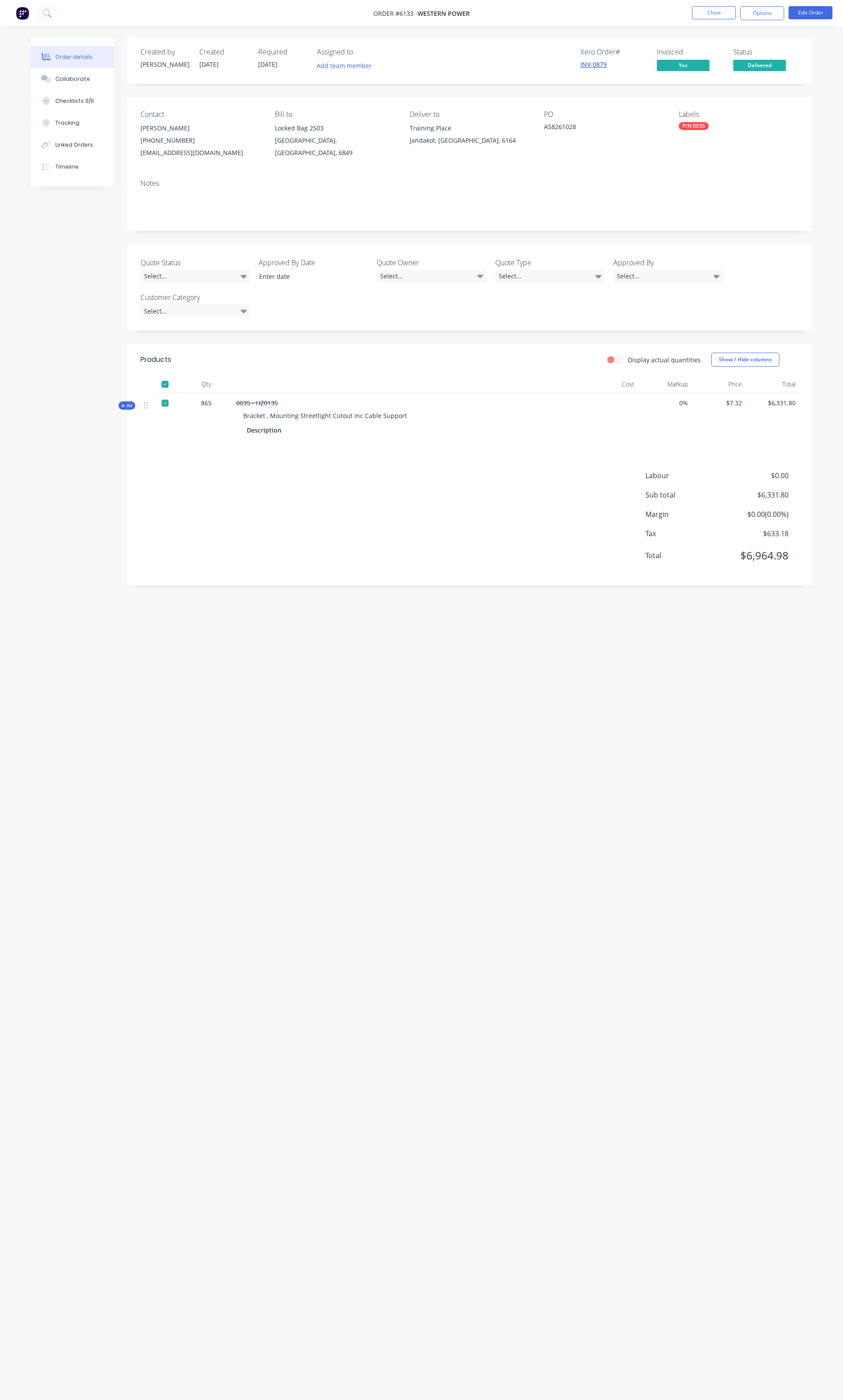
click at [585, 67] on link "INV-0879" at bounding box center [594, 64] width 26 height 8
click at [699, 11] on button "Close" at bounding box center [714, 12] width 44 height 13
